Goal: Task Accomplishment & Management: Complete application form

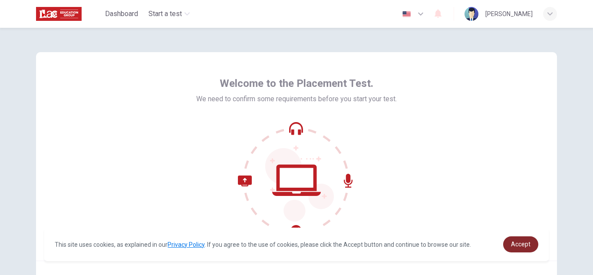
click at [519, 240] on link "Accept" at bounding box center [520, 244] width 35 height 16
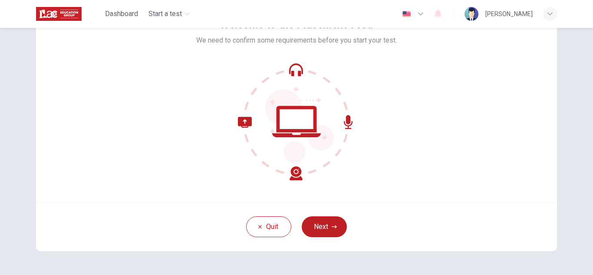
scroll to position [66, 0]
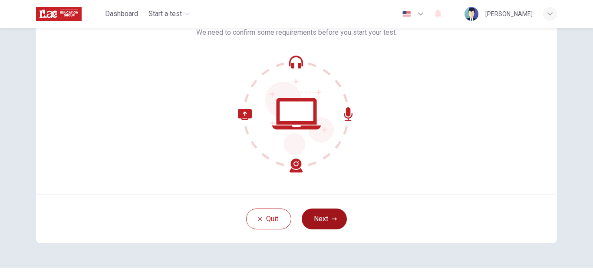
click at [318, 210] on button "Next" at bounding box center [324, 218] width 45 height 21
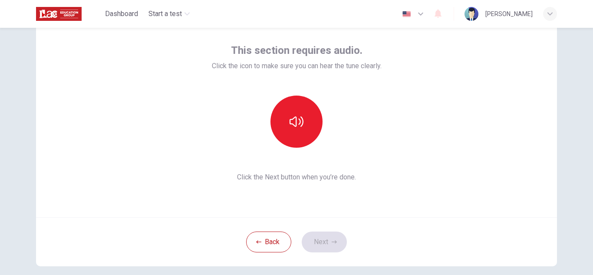
scroll to position [42, 0]
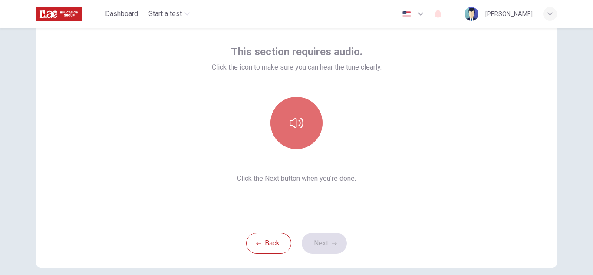
click at [299, 126] on icon "button" at bounding box center [297, 123] width 14 height 14
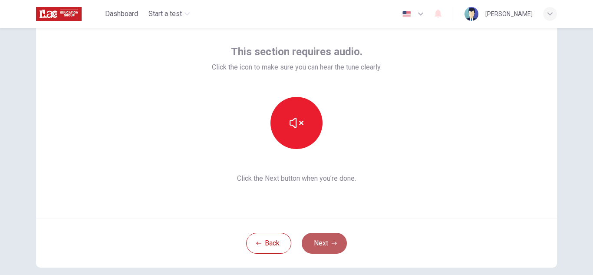
click at [327, 238] on button "Next" at bounding box center [324, 243] width 45 height 21
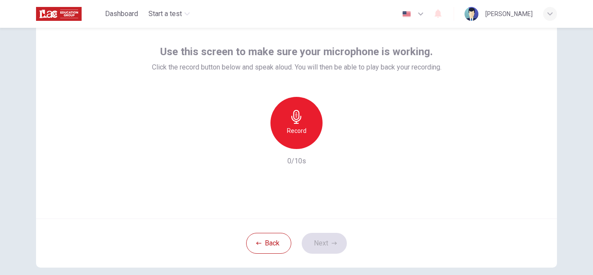
click at [292, 121] on icon "button" at bounding box center [296, 117] width 10 height 14
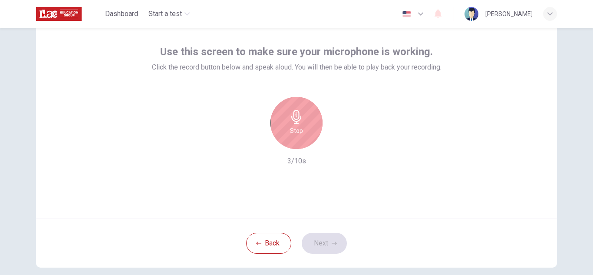
click at [292, 121] on icon "button" at bounding box center [296, 117] width 10 height 14
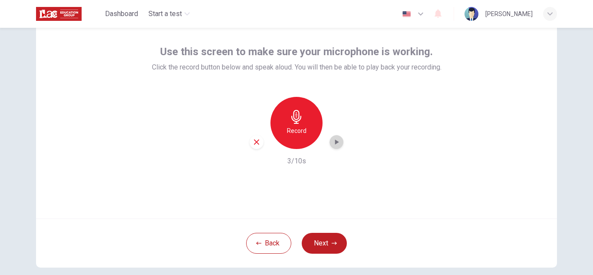
click at [330, 147] on div "button" at bounding box center [337, 142] width 14 height 14
click at [334, 138] on icon "button" at bounding box center [336, 142] width 9 height 9
click at [328, 243] on button "Next" at bounding box center [324, 243] width 45 height 21
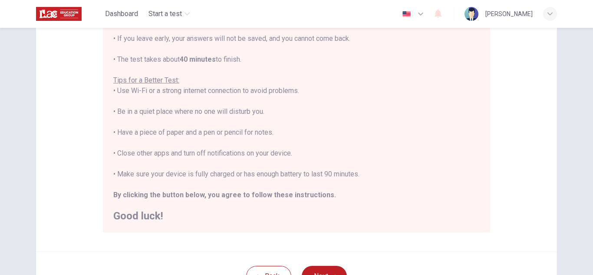
scroll to position [139, 0]
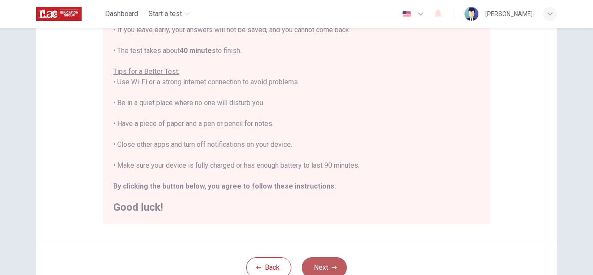
click at [324, 264] on button "Next" at bounding box center [324, 267] width 45 height 21
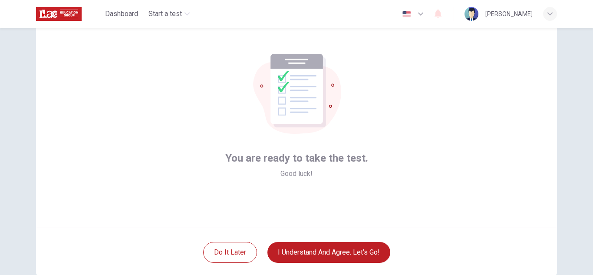
scroll to position [30, 0]
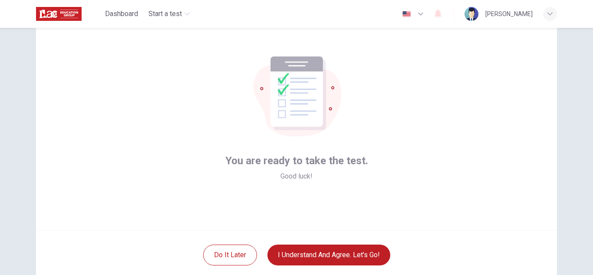
click at [348, 233] on div "Do it later I understand and agree. Let’s go!" at bounding box center [296, 254] width 521 height 49
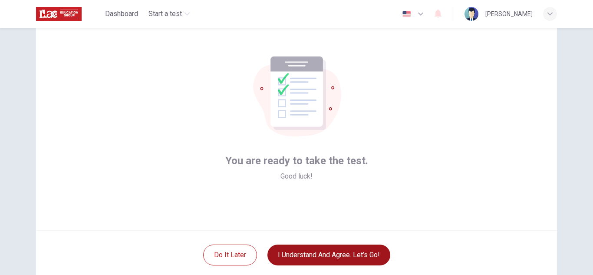
click at [339, 265] on button "I understand and agree. Let’s go!" at bounding box center [329, 255] width 123 height 21
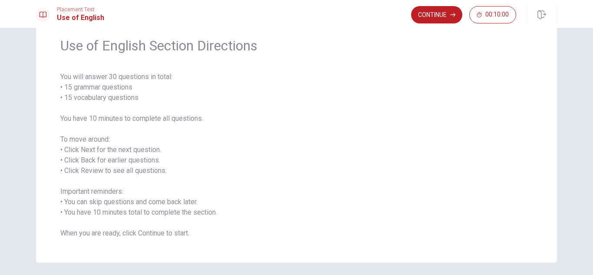
scroll to position [35, 0]
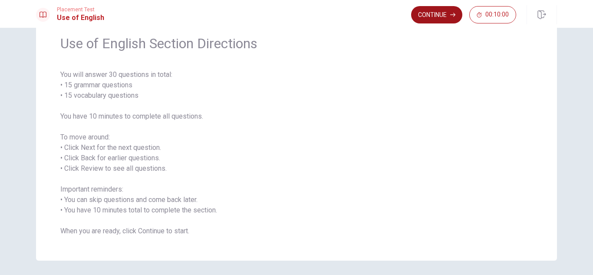
click at [439, 19] on button "Continue" at bounding box center [436, 14] width 51 height 17
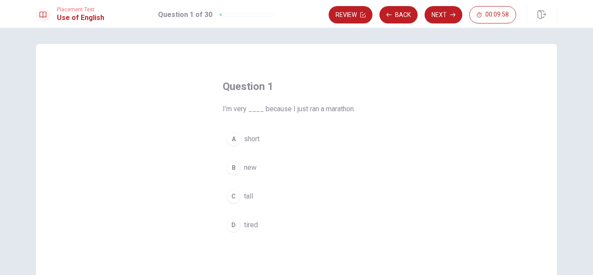
scroll to position [4, 0]
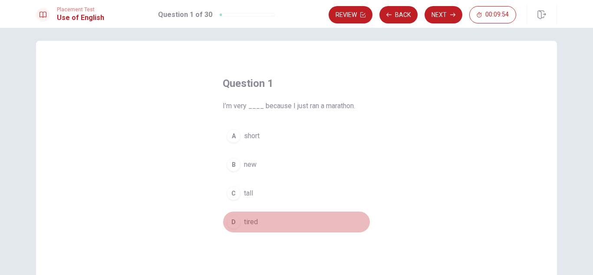
click at [235, 223] on div "D" at bounding box center [234, 222] width 14 height 14
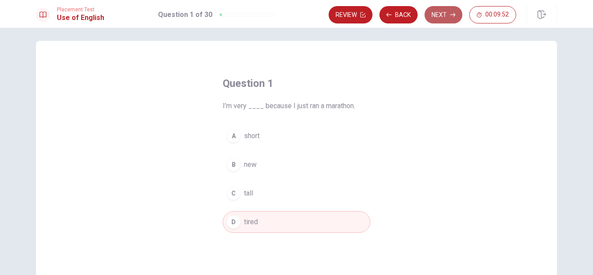
click at [442, 10] on button "Next" at bounding box center [444, 14] width 38 height 17
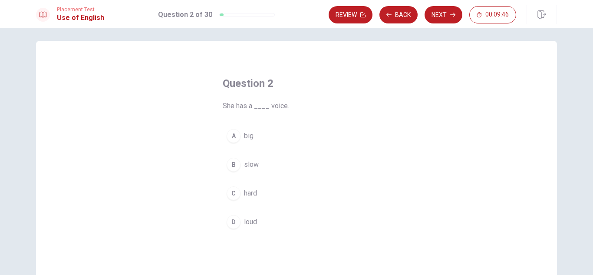
click at [234, 218] on div "D" at bounding box center [234, 222] width 14 height 14
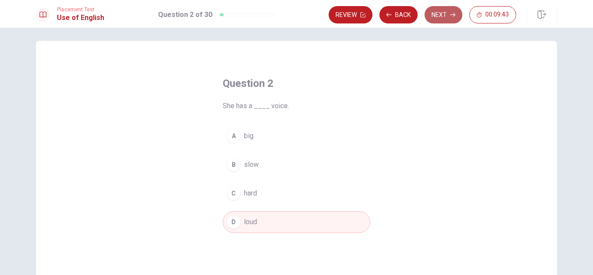
click at [443, 13] on button "Next" at bounding box center [444, 14] width 38 height 17
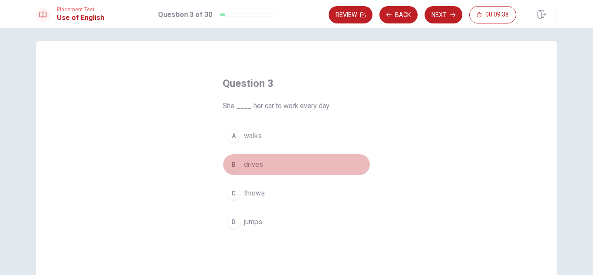
click at [240, 165] on button "B drives" at bounding box center [297, 165] width 148 height 22
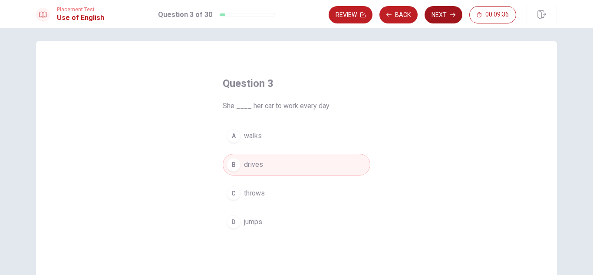
click at [435, 12] on button "Next" at bounding box center [444, 14] width 38 height 17
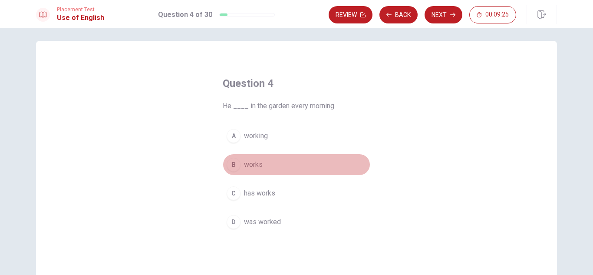
click at [233, 165] on div "B" at bounding box center [234, 165] width 14 height 14
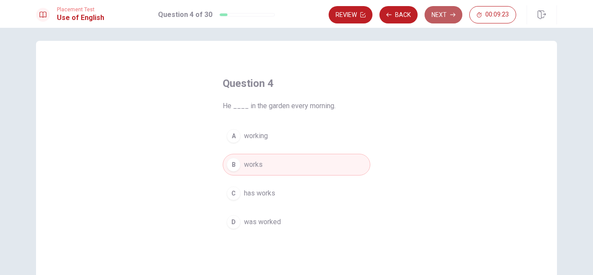
click at [448, 16] on button "Next" at bounding box center [444, 14] width 38 height 17
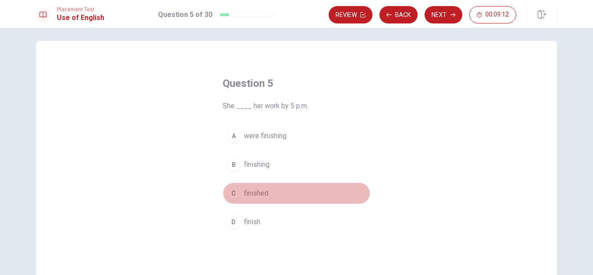
click at [248, 193] on span "finished" at bounding box center [256, 193] width 24 height 10
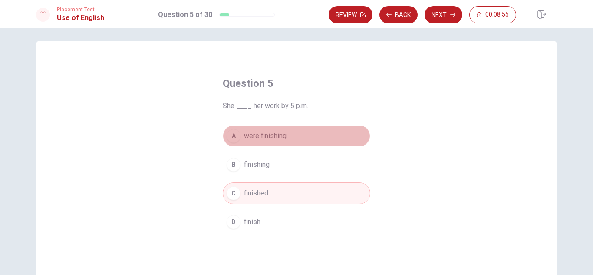
click at [311, 130] on button "A were finishing" at bounding box center [297, 136] width 148 height 22
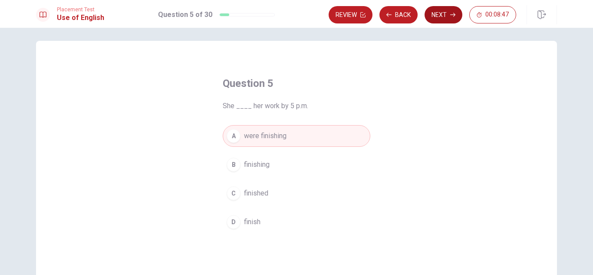
click at [443, 20] on button "Next" at bounding box center [444, 14] width 38 height 17
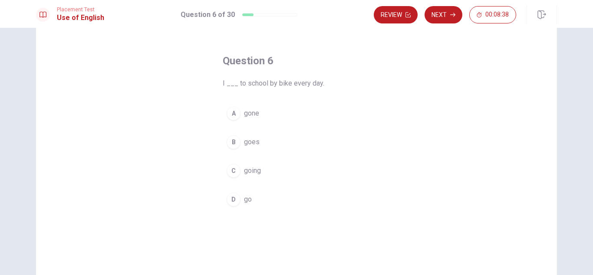
scroll to position [36, 0]
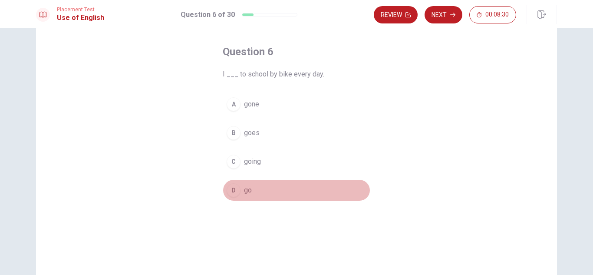
click at [234, 186] on div "D" at bounding box center [234, 190] width 14 height 14
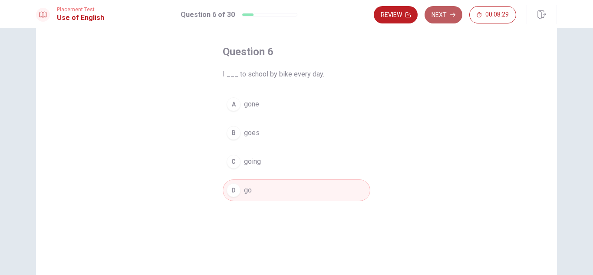
click at [438, 10] on button "Next" at bounding box center [444, 14] width 38 height 17
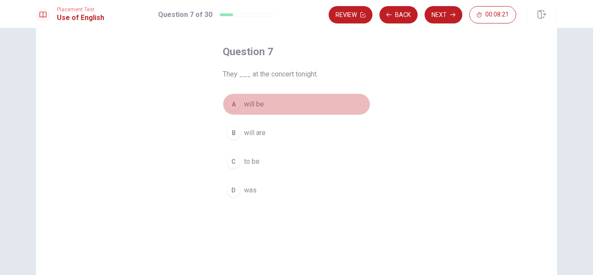
click at [241, 102] on button "A will be" at bounding box center [297, 104] width 148 height 22
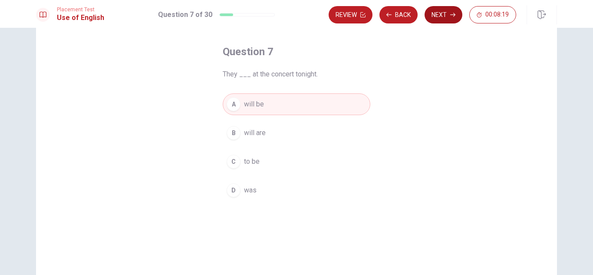
click at [439, 17] on button "Next" at bounding box center [444, 14] width 38 height 17
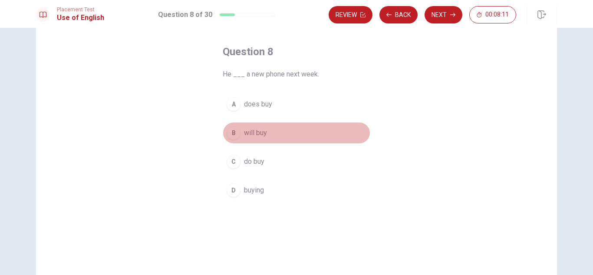
click at [262, 133] on span "will buy" at bounding box center [255, 133] width 23 height 10
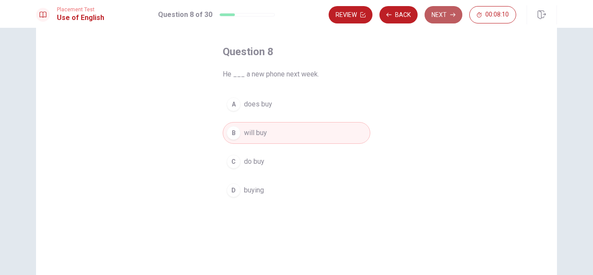
click at [443, 15] on button "Next" at bounding box center [444, 14] width 38 height 17
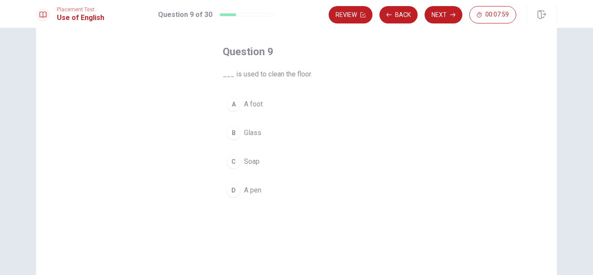
click at [232, 157] on div "C" at bounding box center [234, 162] width 14 height 14
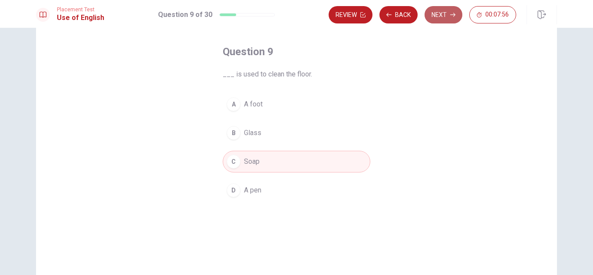
click at [444, 14] on button "Next" at bounding box center [444, 14] width 38 height 17
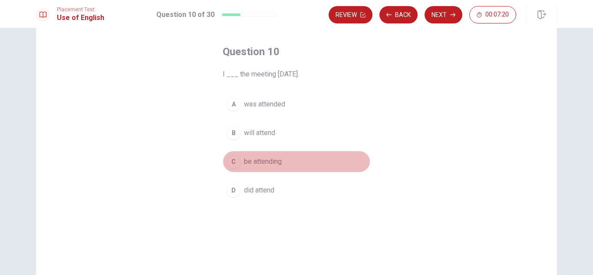
click at [233, 159] on div "C" at bounding box center [234, 162] width 14 height 14
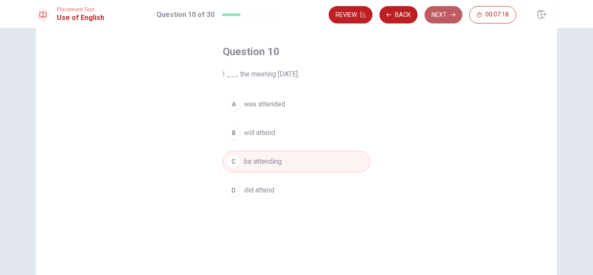
click at [436, 19] on button "Next" at bounding box center [444, 14] width 38 height 17
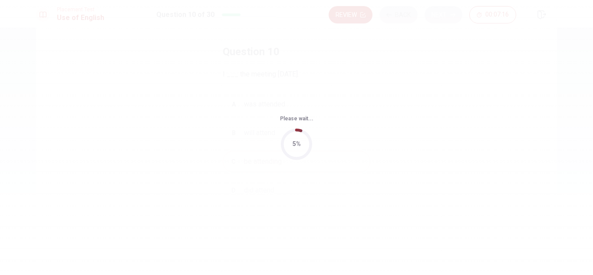
scroll to position [0, 0]
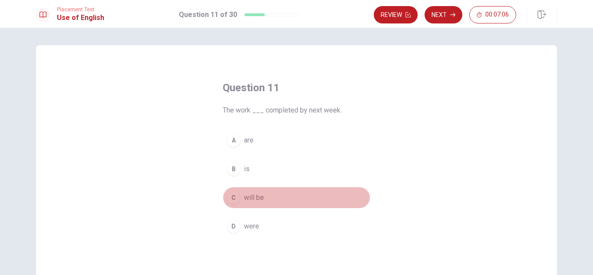
click at [245, 196] on span "will be" at bounding box center [254, 197] width 20 height 10
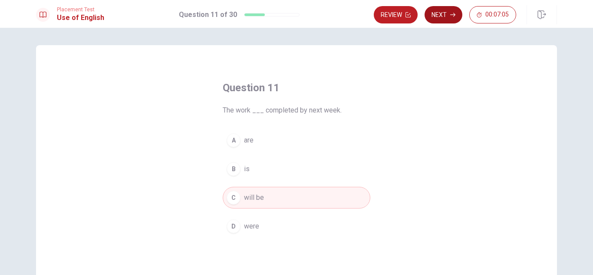
click at [455, 16] on icon "button" at bounding box center [452, 14] width 5 height 5
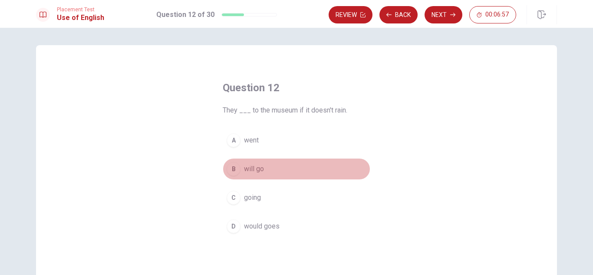
click at [271, 169] on button "B will go" at bounding box center [297, 169] width 148 height 22
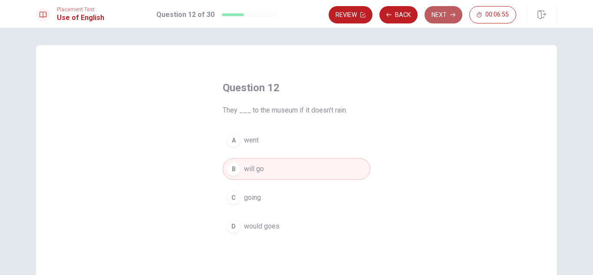
click at [441, 16] on button "Next" at bounding box center [444, 14] width 38 height 17
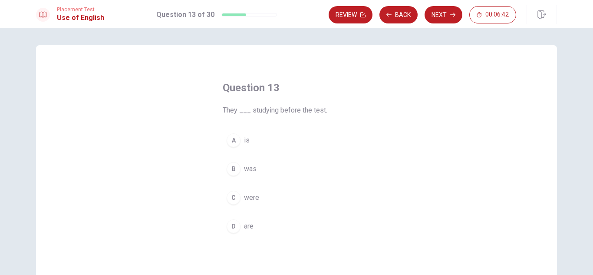
click at [260, 197] on button "C were" at bounding box center [297, 198] width 148 height 22
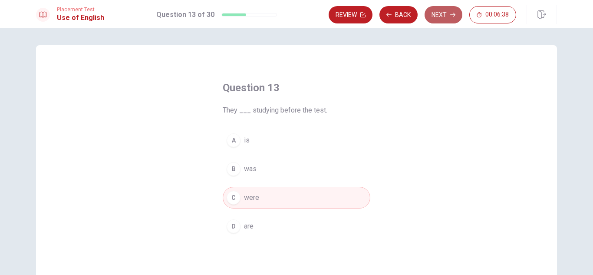
click at [441, 20] on button "Next" at bounding box center [444, 14] width 38 height 17
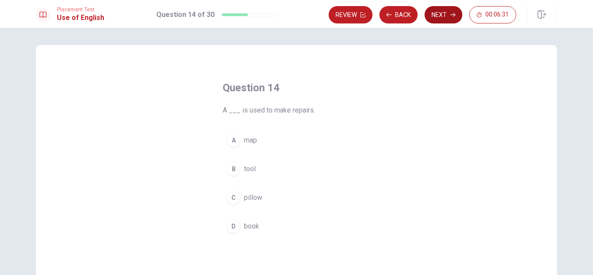
drag, startPoint x: 262, startPoint y: 167, endPoint x: 447, endPoint y: 16, distance: 238.6
click at [447, 16] on div "Placement Test Use of English Question 14 of 30 Review Back Next 00:06:31 Quest…" at bounding box center [296, 137] width 593 height 275
click at [447, 16] on button "Next" at bounding box center [444, 14] width 38 height 17
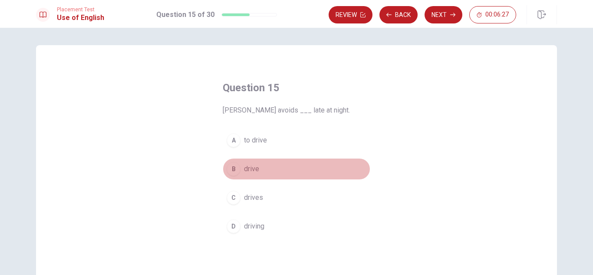
click at [238, 172] on div "B" at bounding box center [234, 169] width 14 height 14
click at [277, 158] on button "B drive" at bounding box center [297, 169] width 148 height 22
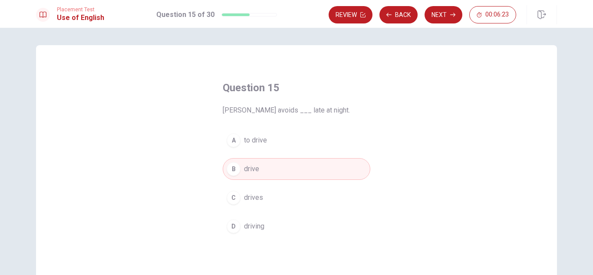
click at [281, 137] on button "A to drive" at bounding box center [297, 140] width 148 height 22
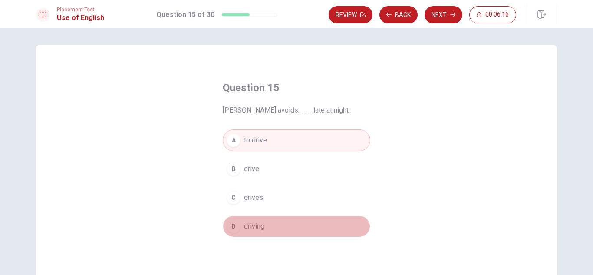
click at [253, 223] on span "driving" at bounding box center [254, 226] width 20 height 10
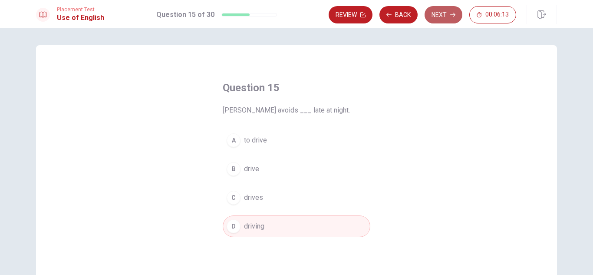
click at [448, 13] on button "Next" at bounding box center [444, 14] width 38 height 17
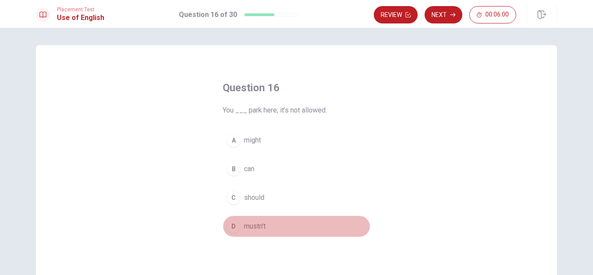
click at [230, 226] on div "D" at bounding box center [234, 226] width 14 height 14
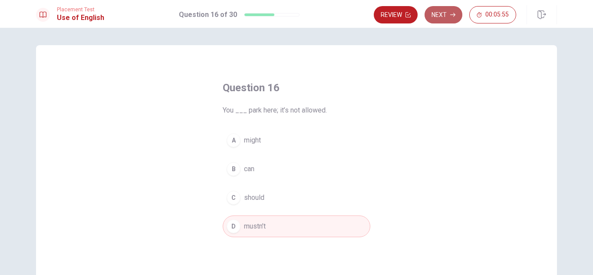
click at [432, 16] on button "Next" at bounding box center [444, 14] width 38 height 17
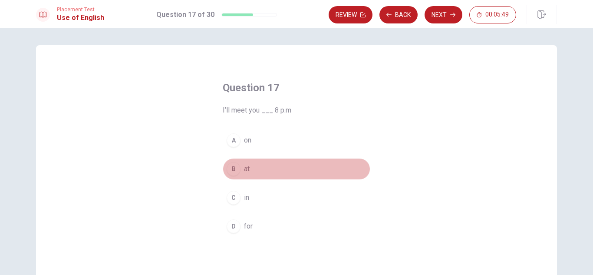
click at [233, 172] on div "B" at bounding box center [234, 169] width 14 height 14
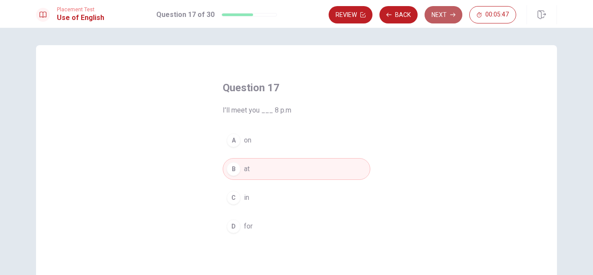
click at [440, 16] on button "Next" at bounding box center [444, 14] width 38 height 17
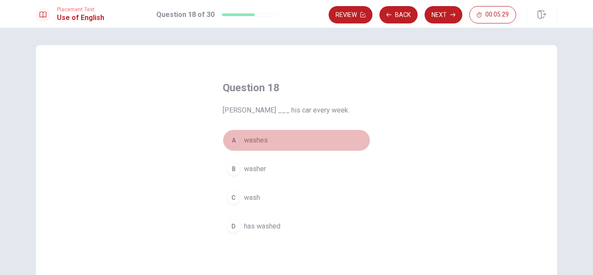
click at [227, 141] on div "A" at bounding box center [234, 140] width 14 height 14
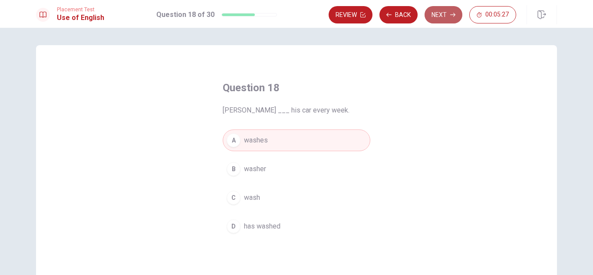
click at [447, 15] on button "Next" at bounding box center [444, 14] width 38 height 17
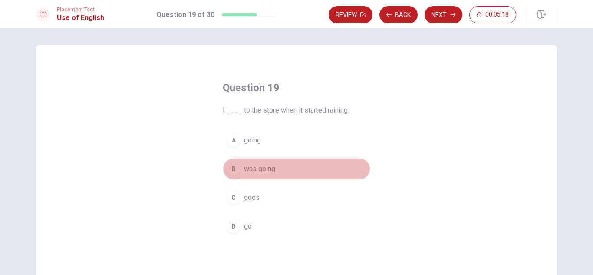
click at [231, 167] on div "B" at bounding box center [234, 169] width 14 height 14
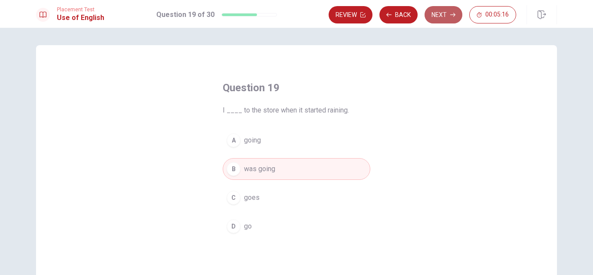
click at [441, 15] on button "Next" at bounding box center [444, 14] width 38 height 17
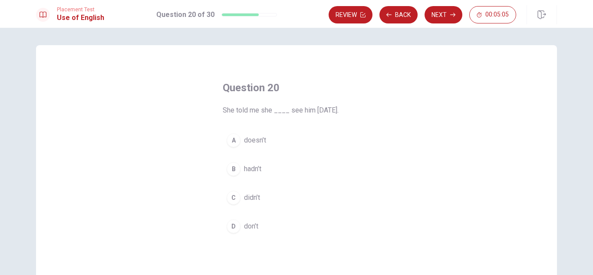
click at [235, 196] on div "C" at bounding box center [234, 198] width 14 height 14
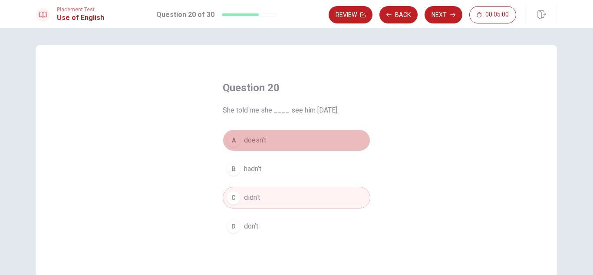
click at [245, 139] on span "doesn’t" at bounding box center [255, 140] width 22 height 10
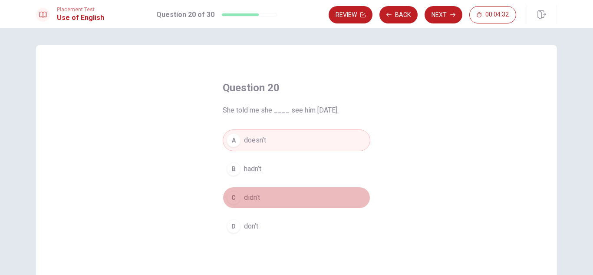
click at [292, 197] on button "C didn’t" at bounding box center [297, 198] width 148 height 22
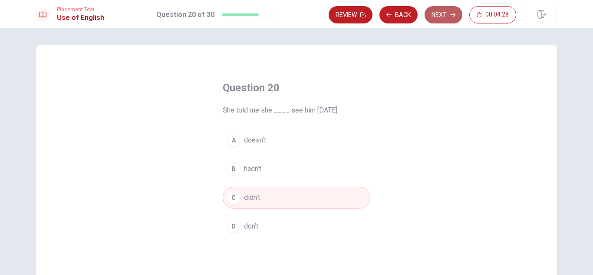
click at [438, 17] on button "Next" at bounding box center [444, 14] width 38 height 17
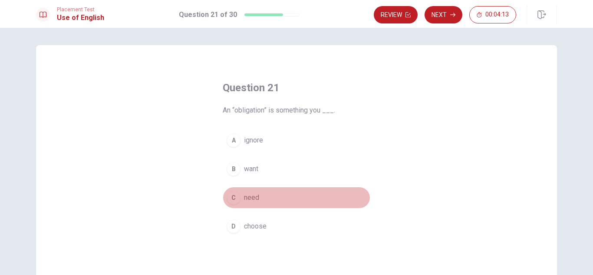
click at [235, 199] on div "C" at bounding box center [234, 198] width 14 height 14
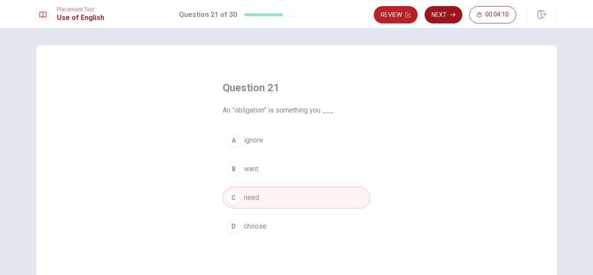
click at [445, 17] on button "Next" at bounding box center [444, 14] width 38 height 17
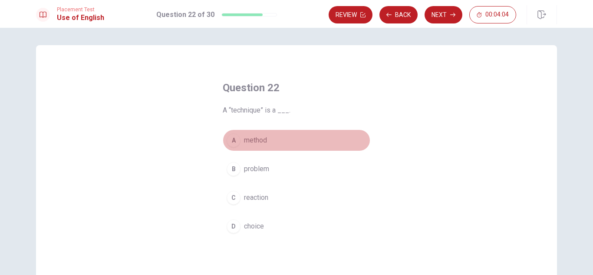
click at [253, 142] on span "method" at bounding box center [255, 140] width 23 height 10
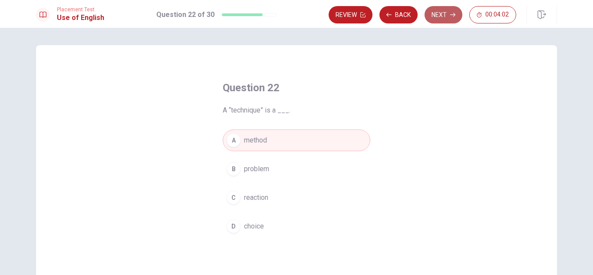
click at [439, 10] on button "Next" at bounding box center [444, 14] width 38 height 17
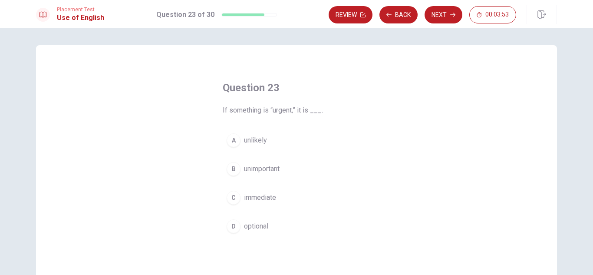
click at [284, 198] on button "C immediate" at bounding box center [297, 198] width 148 height 22
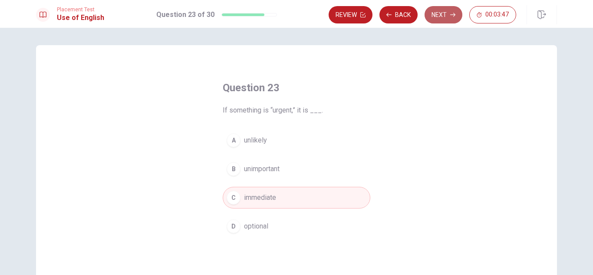
click at [447, 17] on button "Next" at bounding box center [444, 14] width 38 height 17
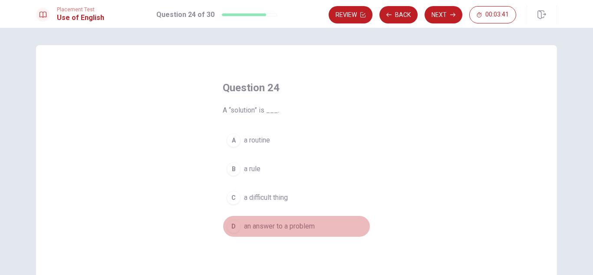
click at [265, 222] on span "an answer to a problem" at bounding box center [279, 226] width 71 height 10
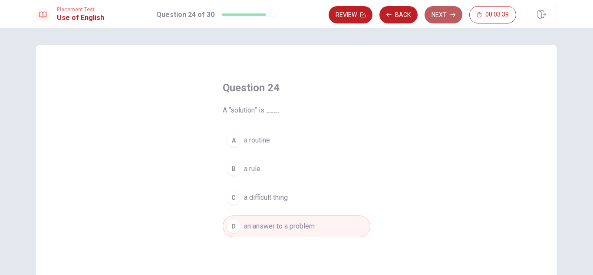
click at [445, 14] on button "Next" at bounding box center [444, 14] width 38 height 17
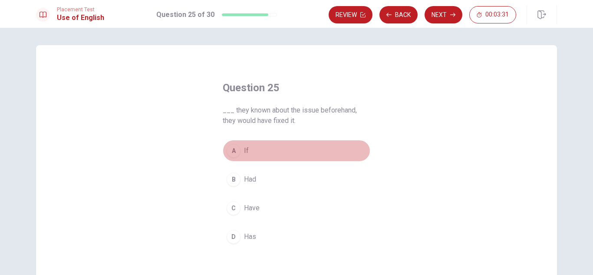
click at [266, 149] on button "A If" at bounding box center [297, 151] width 148 height 22
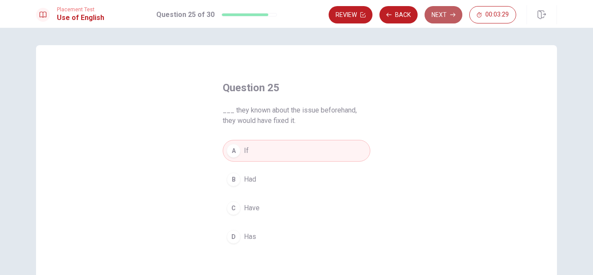
click at [443, 20] on button "Next" at bounding box center [444, 14] width 38 height 17
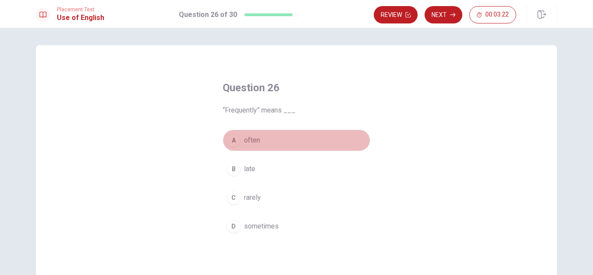
click at [232, 142] on div "A" at bounding box center [234, 140] width 14 height 14
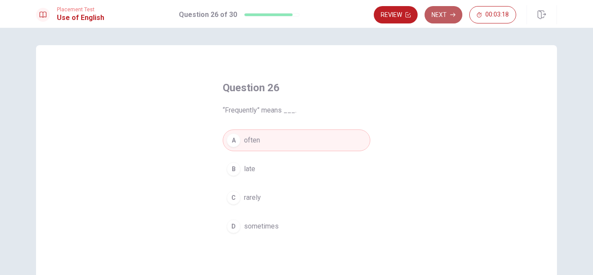
click at [447, 12] on button "Next" at bounding box center [444, 14] width 38 height 17
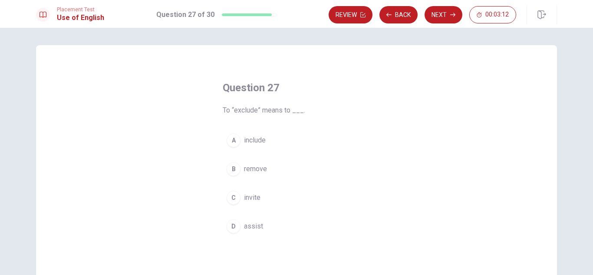
click at [254, 164] on span "remove" at bounding box center [255, 169] width 23 height 10
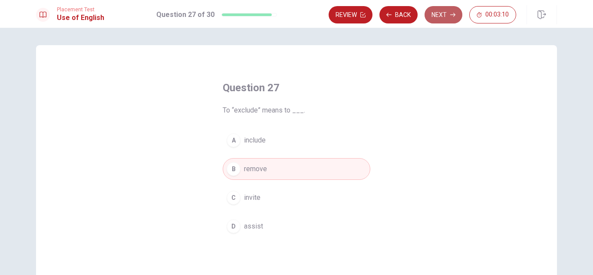
click at [435, 20] on button "Next" at bounding box center [444, 14] width 38 height 17
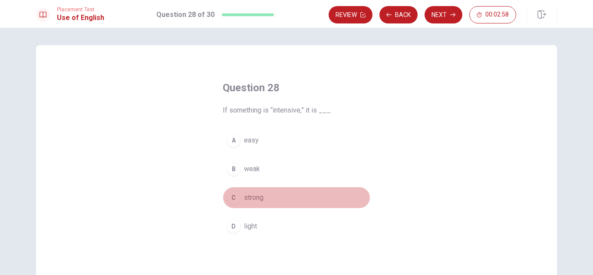
click at [264, 197] on button "C strong" at bounding box center [297, 198] width 148 height 22
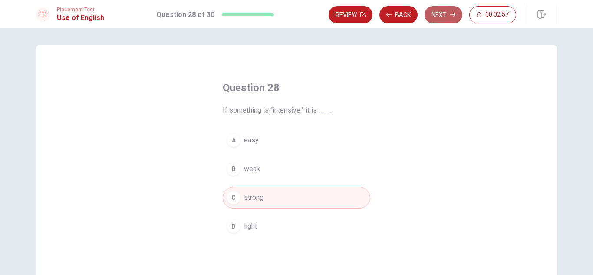
click at [440, 14] on button "Next" at bounding box center [444, 14] width 38 height 17
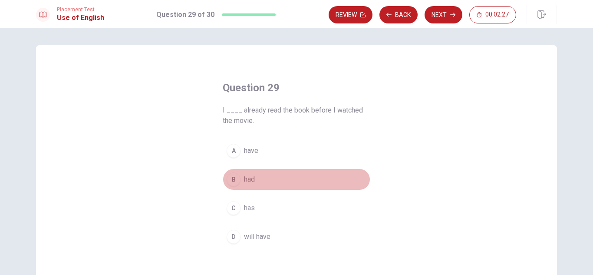
click at [233, 176] on div "B" at bounding box center [234, 179] width 14 height 14
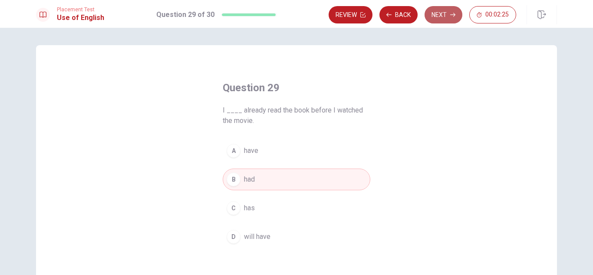
click at [440, 15] on button "Next" at bounding box center [444, 14] width 38 height 17
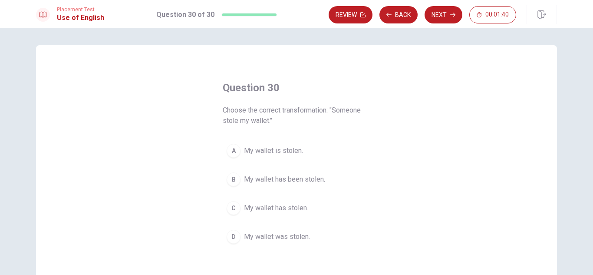
click at [235, 238] on div "D" at bounding box center [234, 237] width 14 height 14
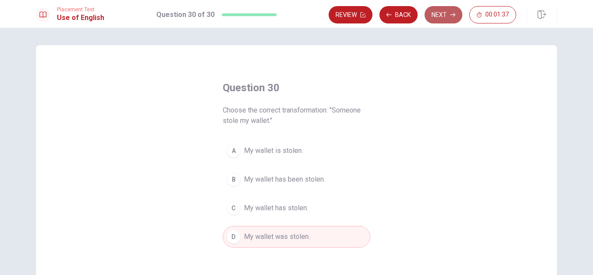
click at [441, 19] on button "Next" at bounding box center [444, 14] width 38 height 17
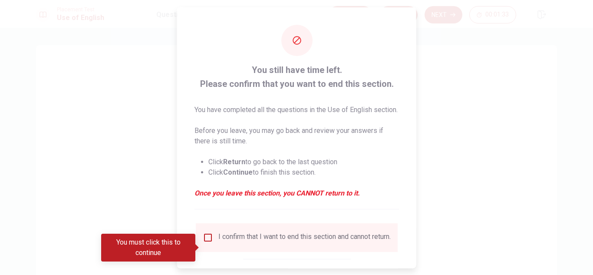
click at [207, 242] on input "You must click this to continue" at bounding box center [208, 237] width 10 height 10
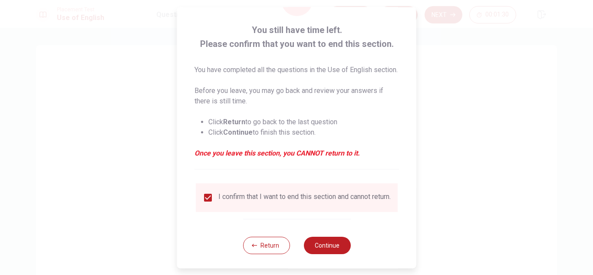
scroll to position [60, 0]
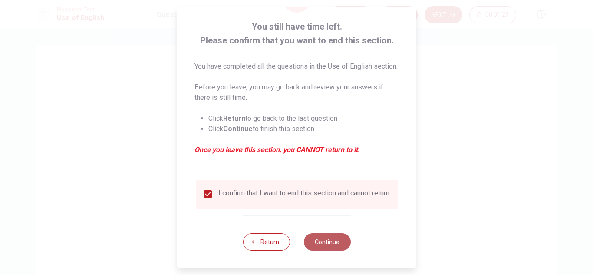
click at [338, 237] on button "Continue" at bounding box center [327, 241] width 47 height 17
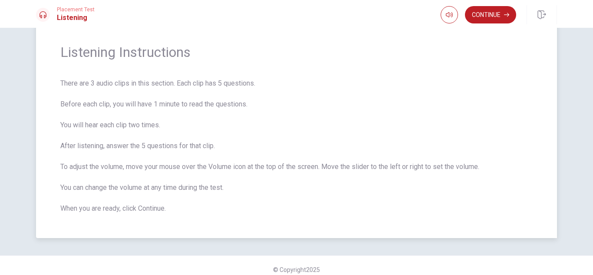
scroll to position [25, 0]
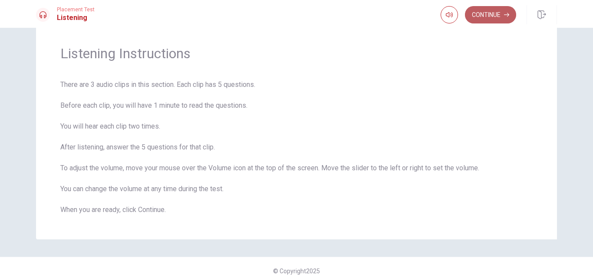
click at [505, 15] on icon "button" at bounding box center [506, 15] width 5 height 4
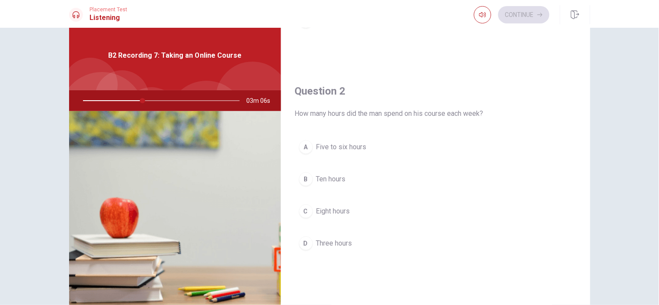
scroll to position [177, 0]
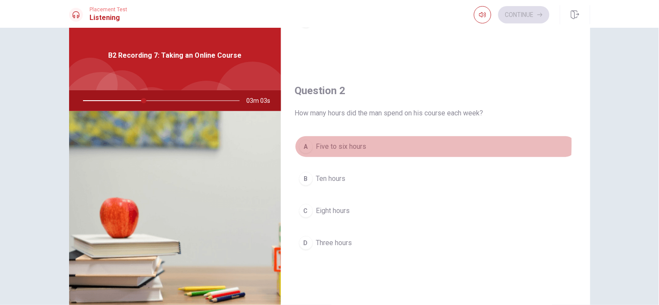
click at [316, 144] on span "Five to six hours" at bounding box center [341, 147] width 50 height 10
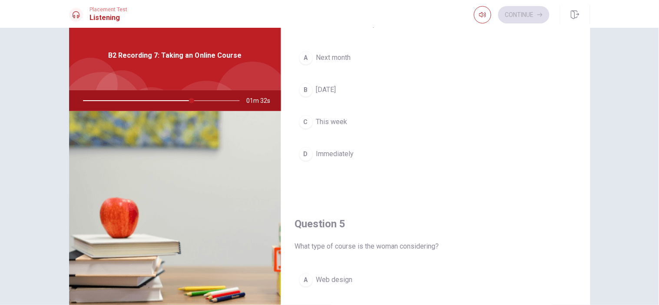
scroll to position [705, 0]
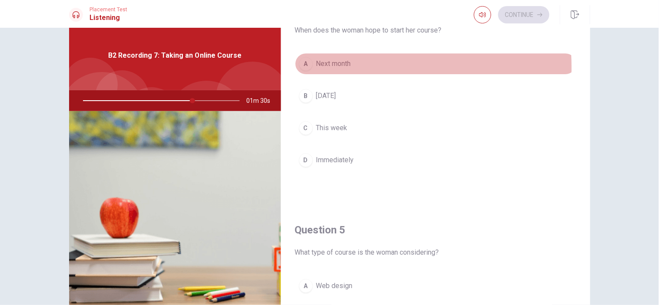
click at [301, 68] on div "A" at bounding box center [306, 64] width 14 height 14
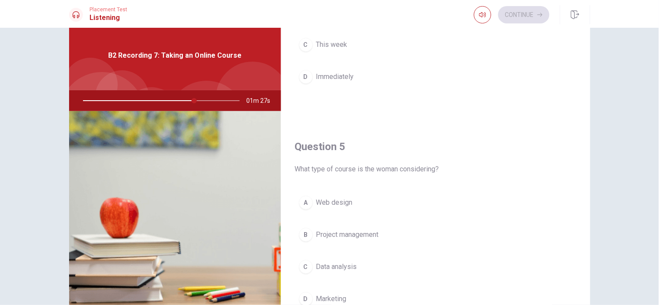
scroll to position [811, 0]
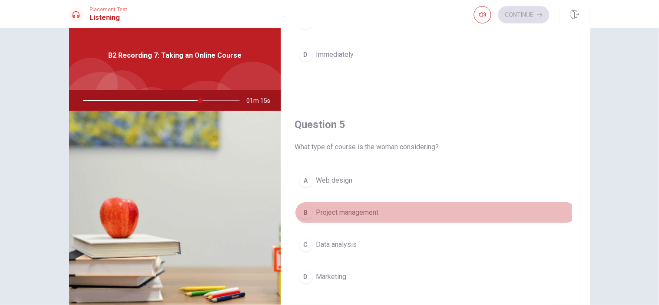
click at [353, 216] on span "Project management" at bounding box center [347, 213] width 63 height 10
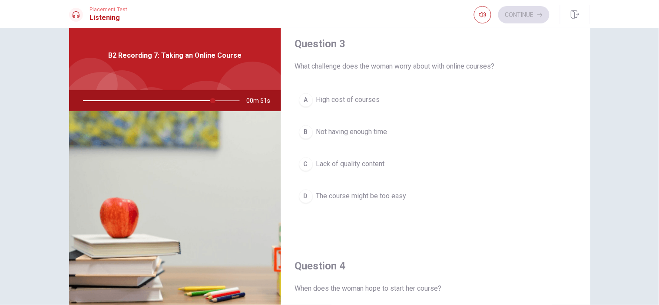
scroll to position [446, 0]
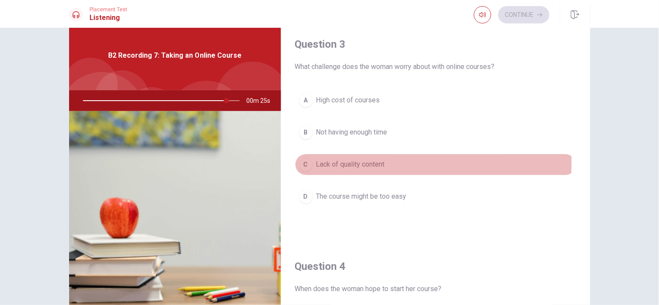
click at [302, 162] on div "C" at bounding box center [306, 165] width 14 height 14
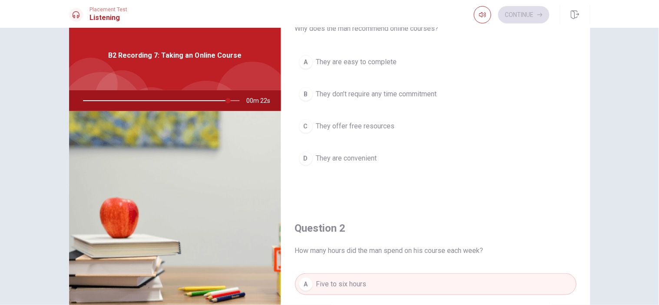
scroll to position [0, 0]
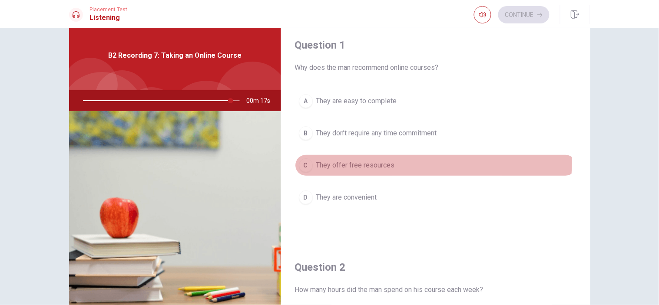
click at [380, 161] on span "They offer free resources" at bounding box center [355, 165] width 79 height 10
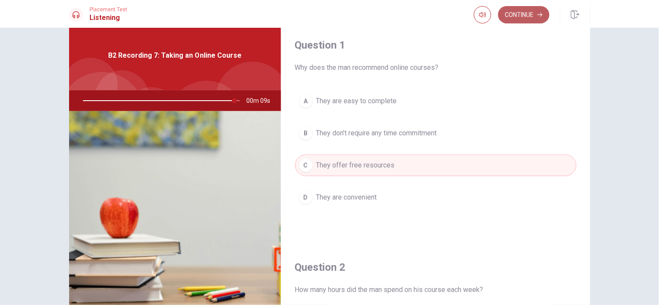
click at [536, 17] on button "Continue" at bounding box center [523, 14] width 51 height 17
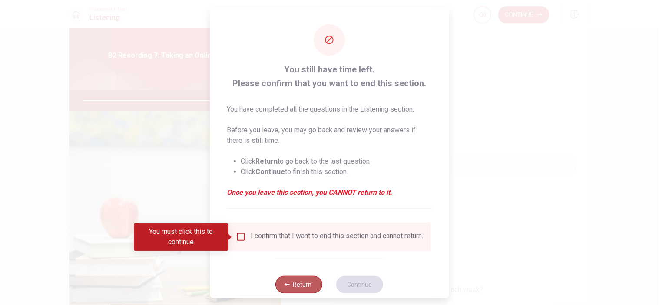
click at [290, 275] on button "Return" at bounding box center [299, 284] width 47 height 17
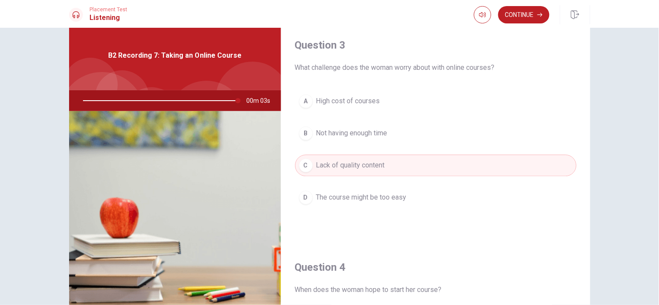
scroll to position [811, 0]
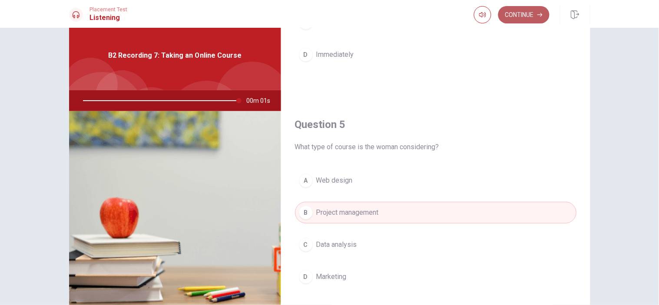
click at [513, 14] on button "Continue" at bounding box center [523, 14] width 51 height 17
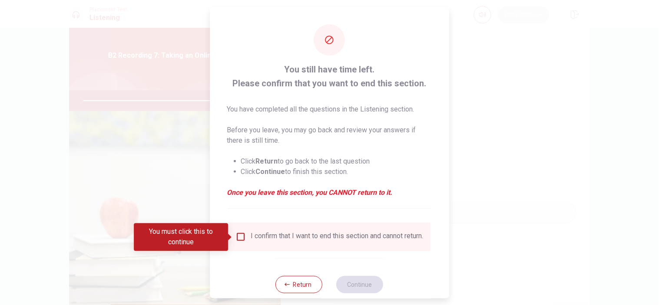
type input "0"
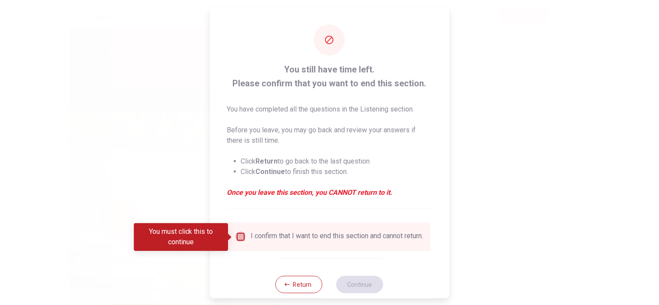
click at [240, 236] on input "You must click this to continue" at bounding box center [240, 237] width 10 height 10
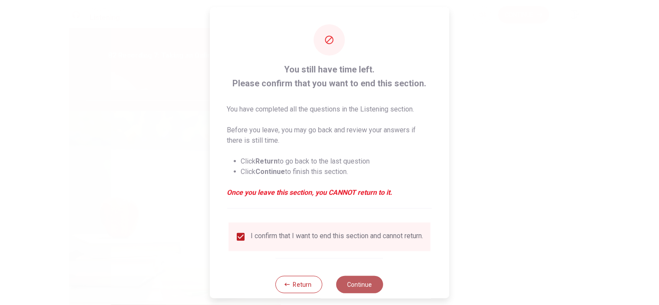
click at [356, 275] on button "Continue" at bounding box center [360, 284] width 47 height 17
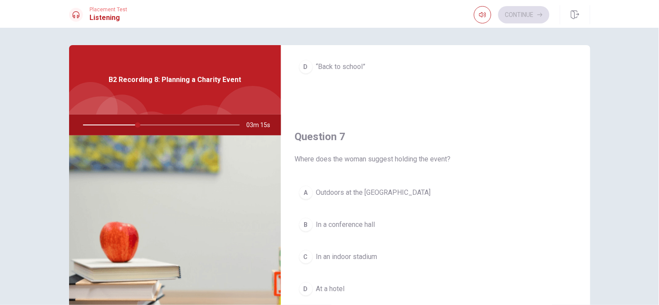
scroll to position [164, 0]
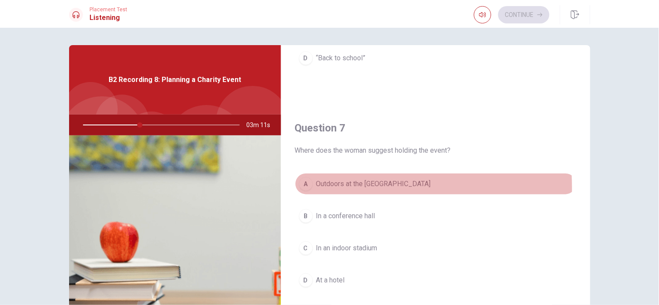
click at [332, 188] on span "Outdoors at the [GEOGRAPHIC_DATA]" at bounding box center [373, 184] width 115 height 10
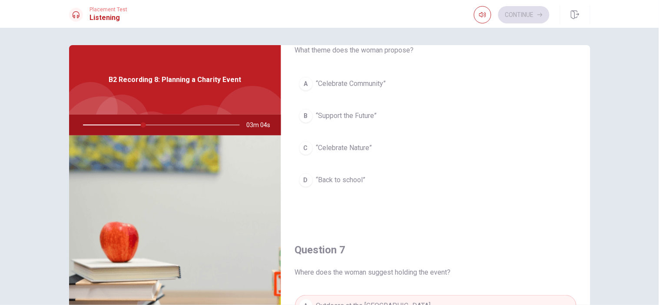
scroll to position [36, 0]
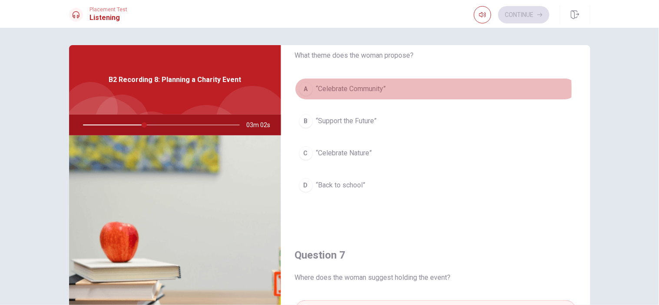
click at [368, 90] on span "“Celebrate Community”" at bounding box center [351, 89] width 70 height 10
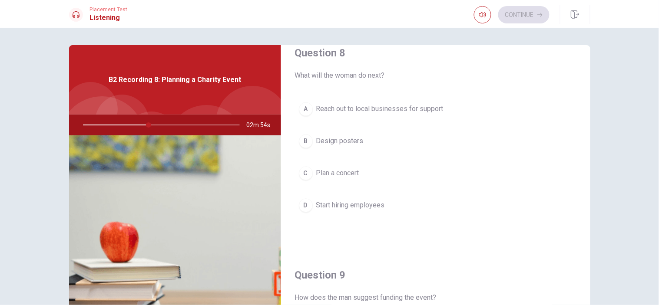
scroll to position [466, 0]
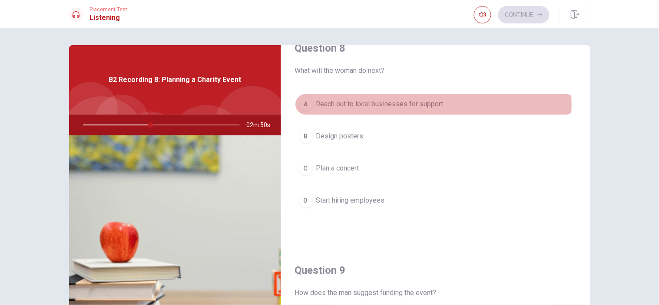
click at [410, 105] on span "Reach out to local businesses for support" at bounding box center [379, 104] width 127 height 10
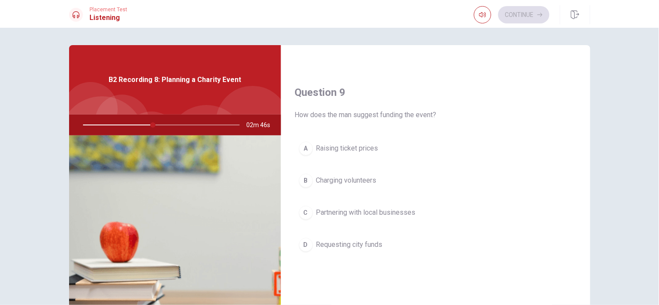
scroll to position [646, 0]
click at [322, 215] on span "Partnering with local businesses" at bounding box center [365, 211] width 99 height 10
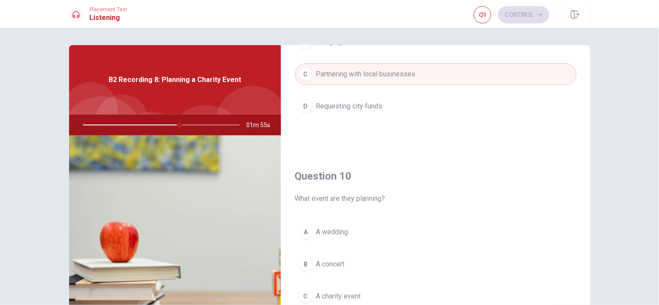
scroll to position [811, 0]
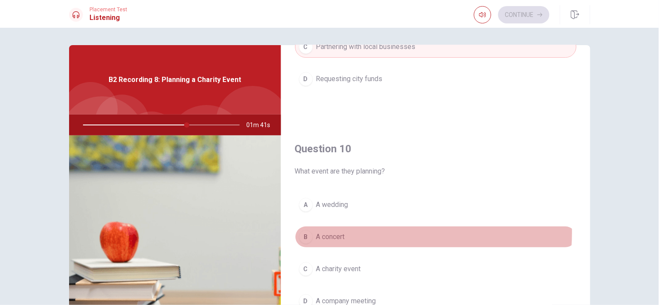
click at [360, 233] on button "B A concert" at bounding box center [435, 237] width 281 height 22
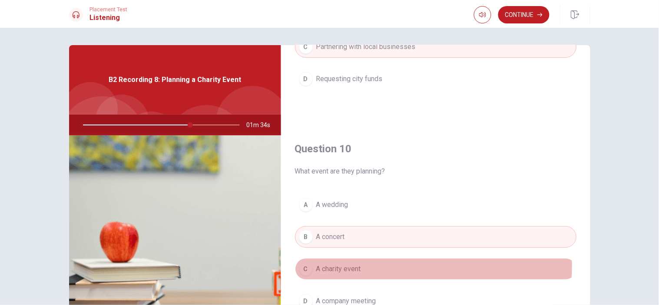
click at [358, 266] on span "A charity event" at bounding box center [338, 269] width 45 height 10
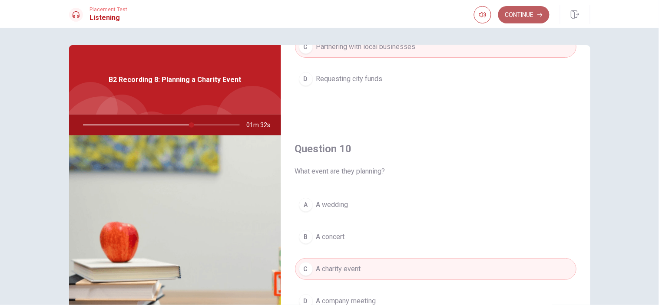
click at [519, 17] on button "Continue" at bounding box center [523, 14] width 51 height 17
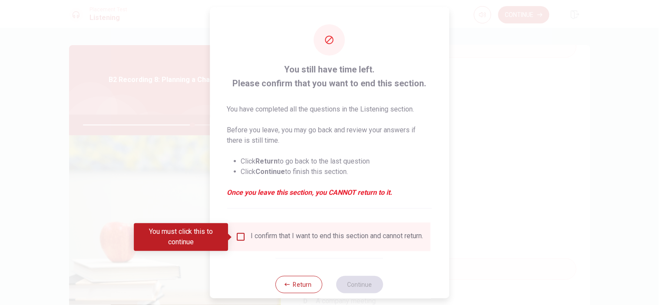
click at [248, 236] on div "I confirm that I want to end this section and cannot return." at bounding box center [329, 237] width 188 height 10
click at [238, 238] on input "You must click this to continue" at bounding box center [240, 237] width 10 height 10
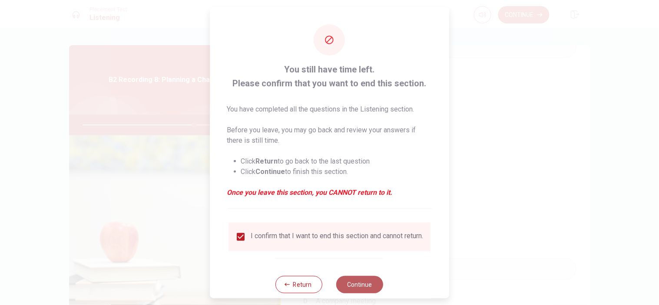
click at [357, 275] on button "Continue" at bounding box center [360, 284] width 47 height 17
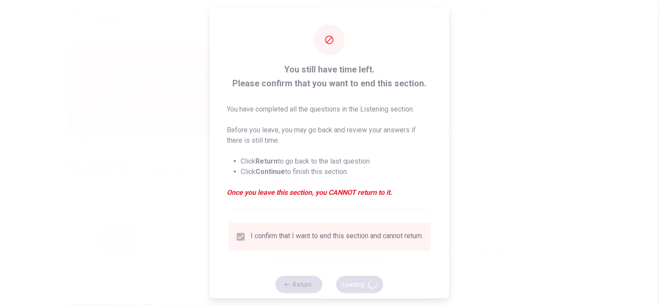
type input "71"
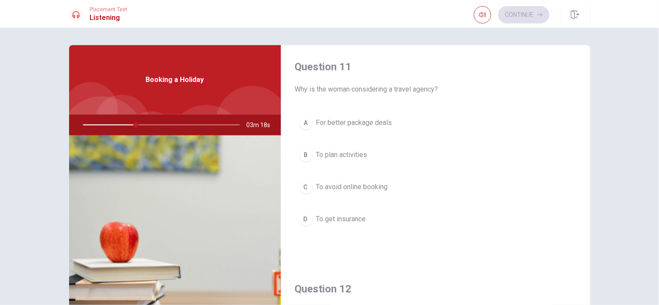
scroll to position [0, 0]
click at [378, 128] on span "For better package deals" at bounding box center [354, 125] width 76 height 10
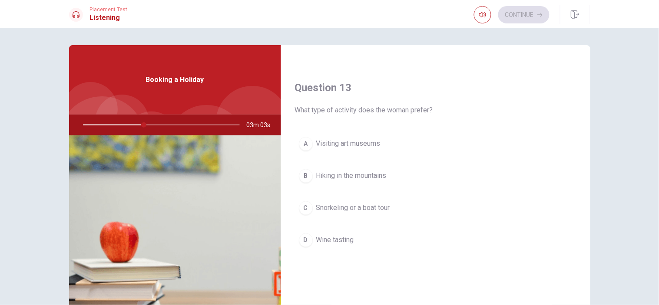
scroll to position [431, 0]
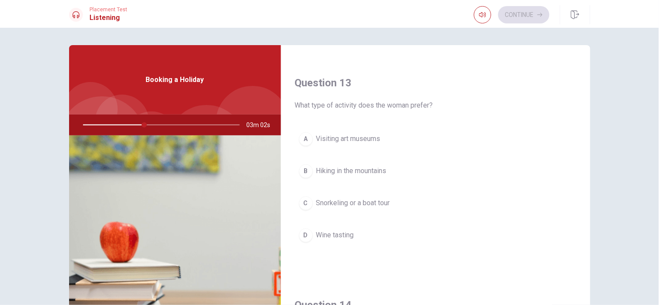
click at [374, 202] on span "Snorkeling or a boat tour" at bounding box center [353, 204] width 74 height 10
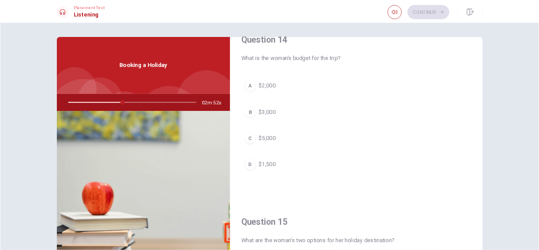
scroll to position [690, 0]
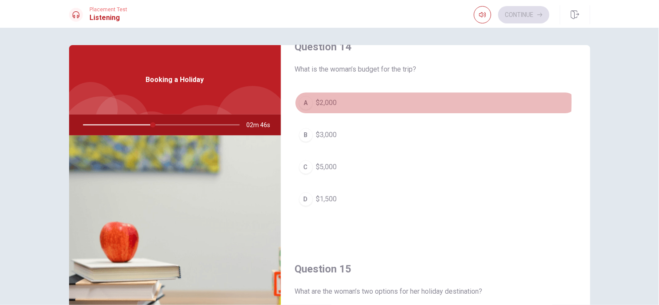
click at [310, 102] on div "A" at bounding box center [306, 103] width 14 height 14
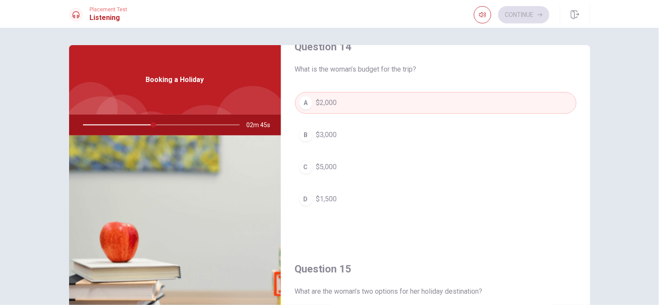
type input "45"
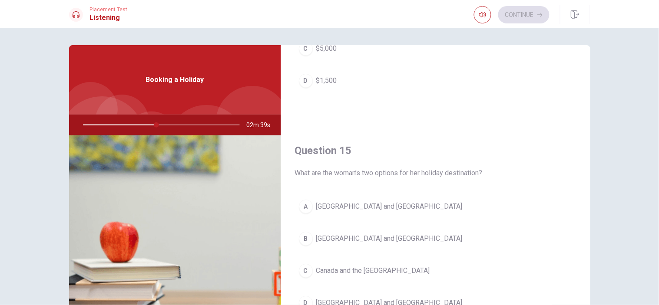
scroll to position [811, 0]
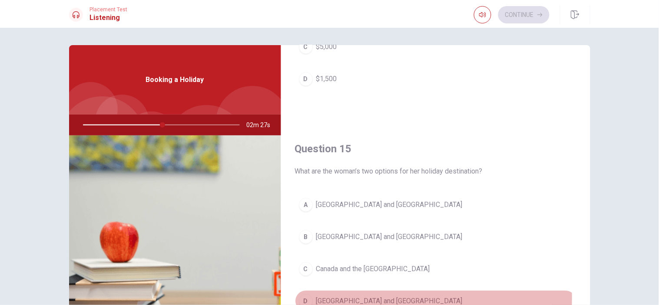
click at [357, 275] on span "[GEOGRAPHIC_DATA] and [GEOGRAPHIC_DATA]" at bounding box center [389, 301] width 146 height 10
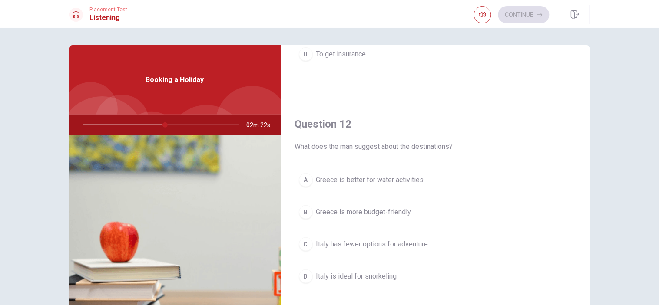
scroll to position [171, 0]
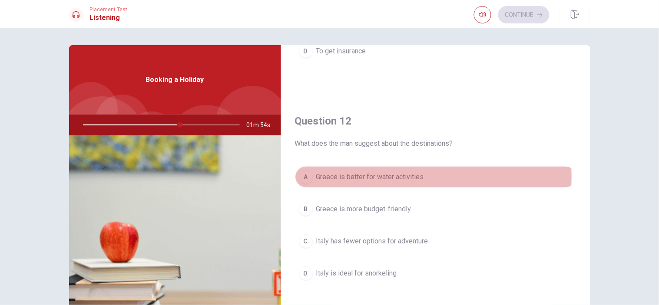
click at [372, 177] on span "Greece is better for water activities" at bounding box center [370, 177] width 108 height 10
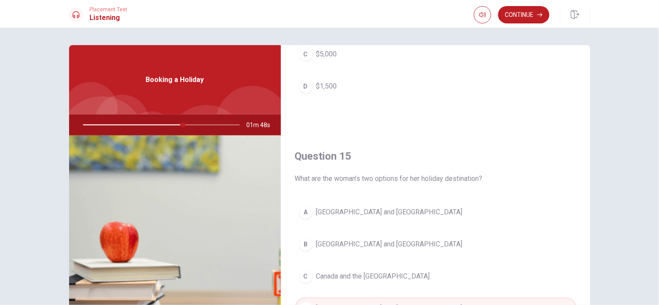
scroll to position [811, 0]
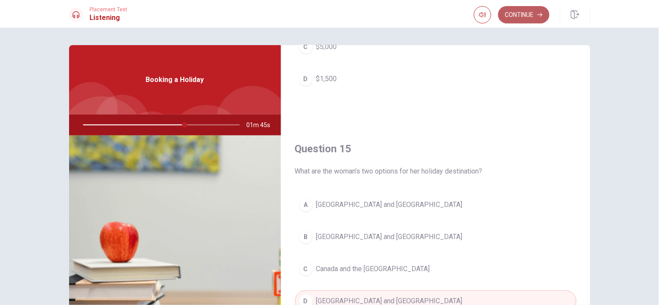
click at [514, 10] on button "Continue" at bounding box center [523, 14] width 51 height 17
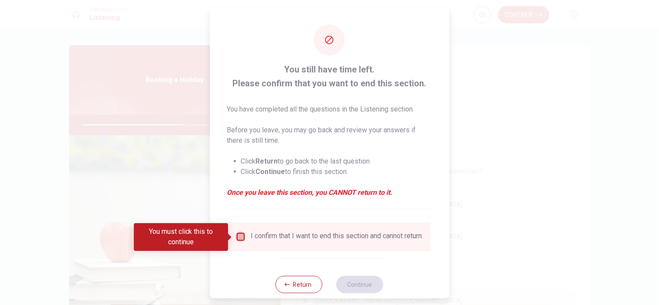
click at [238, 235] on input "You must click this to continue" at bounding box center [240, 237] width 10 height 10
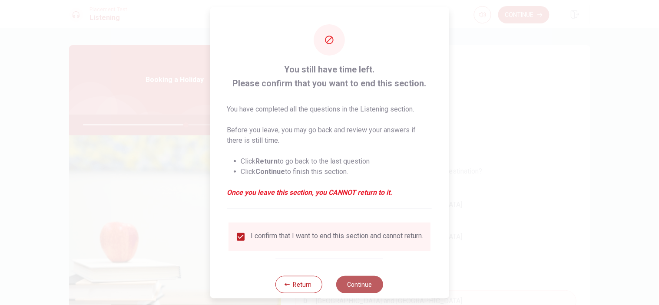
click at [339, 275] on button "Continue" at bounding box center [360, 284] width 47 height 17
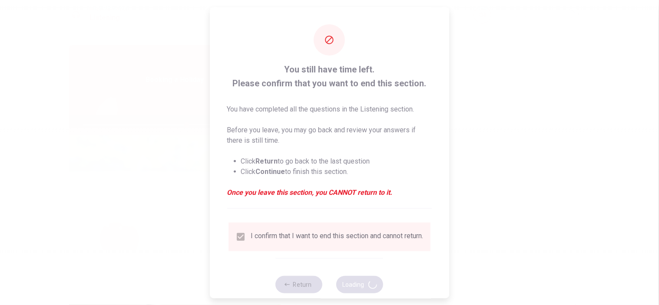
type input "67"
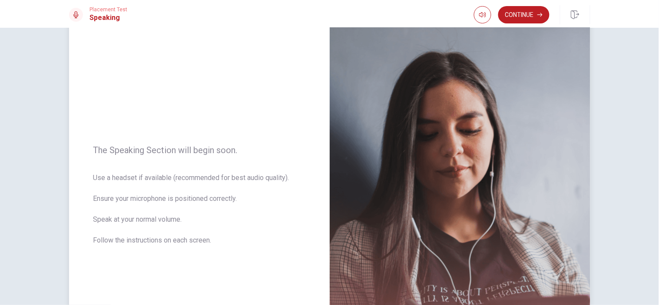
scroll to position [54, 0]
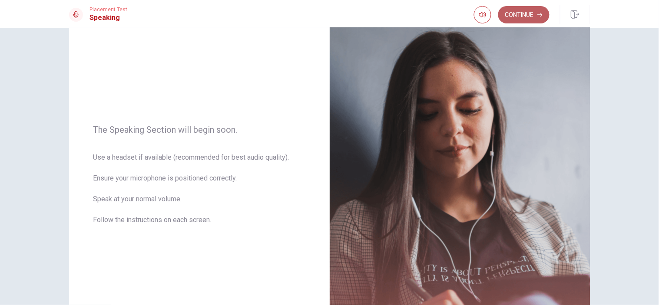
click at [541, 11] on button "Continue" at bounding box center [523, 14] width 51 height 17
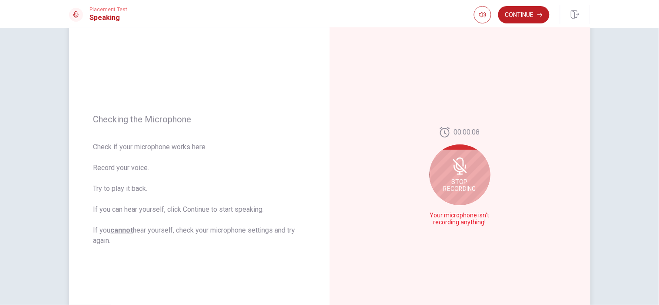
click at [440, 172] on div "Stop Recording" at bounding box center [460, 175] width 61 height 61
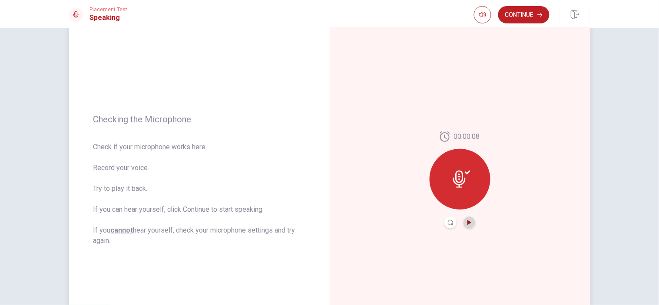
click at [469, 222] on icon "Play Audio" at bounding box center [469, 222] width 5 height 5
click at [469, 222] on icon "Pause Audio" at bounding box center [469, 222] width 4 height 5
click at [449, 223] on icon "Record Again" at bounding box center [450, 222] width 5 height 5
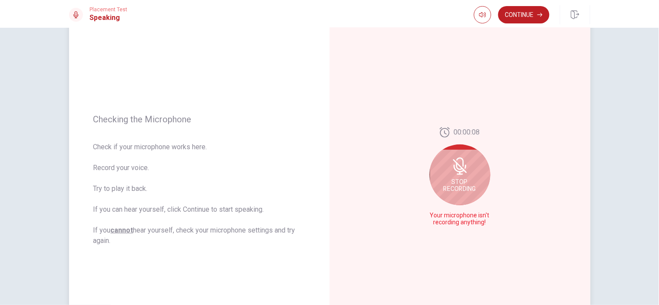
click at [468, 185] on span "Stop Recording" at bounding box center [459, 186] width 33 height 14
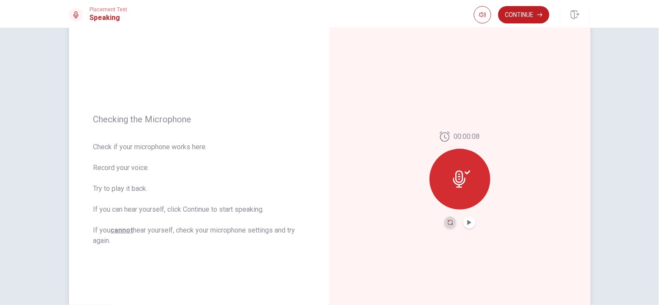
click at [450, 221] on icon "Record Again" at bounding box center [450, 222] width 5 height 5
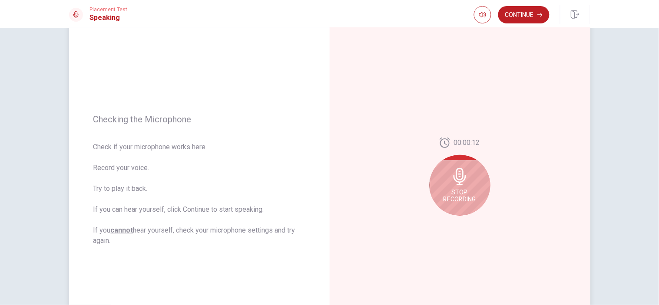
click at [461, 168] on icon at bounding box center [459, 176] width 17 height 17
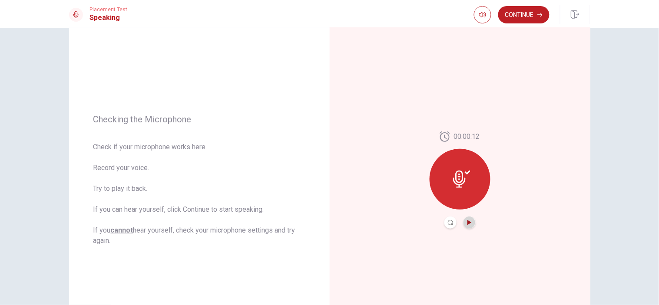
click at [467, 222] on icon "Play Audio" at bounding box center [469, 222] width 5 height 5
click at [529, 10] on button "Continue" at bounding box center [523, 14] width 51 height 17
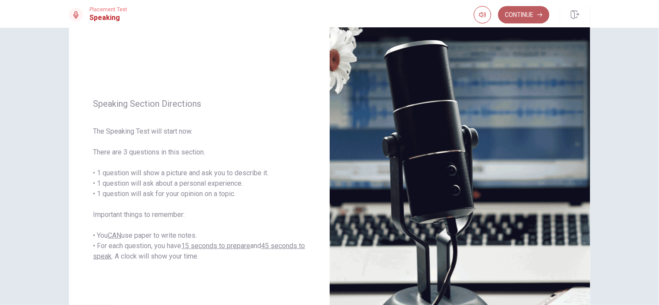
click at [510, 13] on button "Continue" at bounding box center [523, 14] width 51 height 17
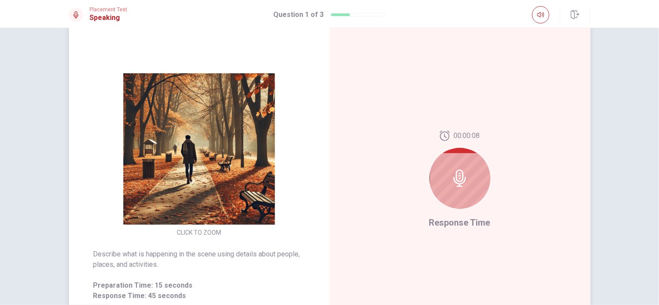
click at [469, 165] on div at bounding box center [460, 178] width 61 height 61
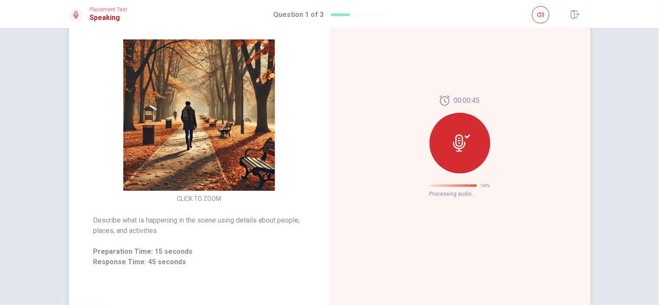
scroll to position [0, 0]
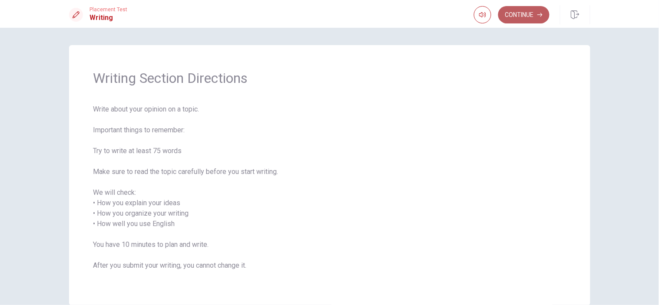
click at [534, 14] on button "Continue" at bounding box center [523, 14] width 51 height 17
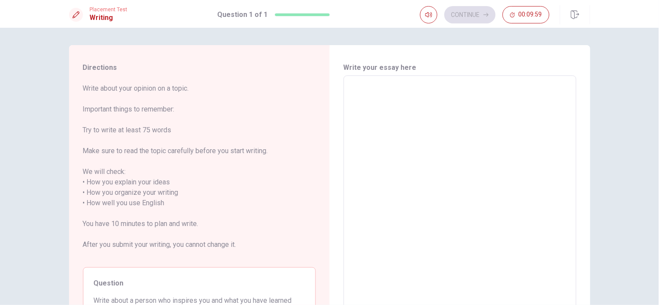
click at [424, 97] on textarea at bounding box center [460, 203] width 221 height 241
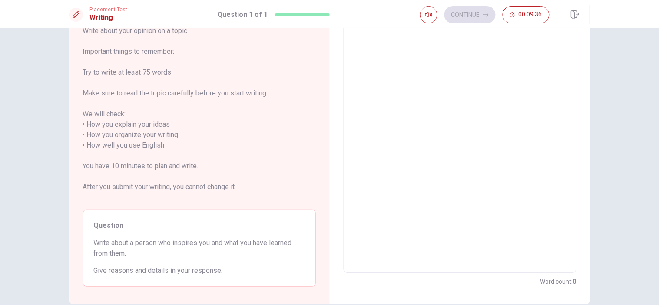
scroll to position [56, 0]
type textarea "m"
type textarea "x"
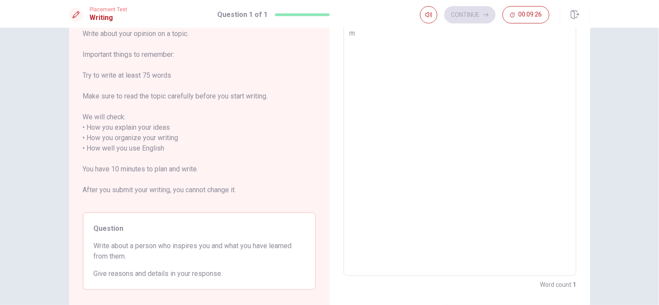
type textarea "my"
type textarea "x"
type textarea "my"
type textarea "x"
type textarea "my m"
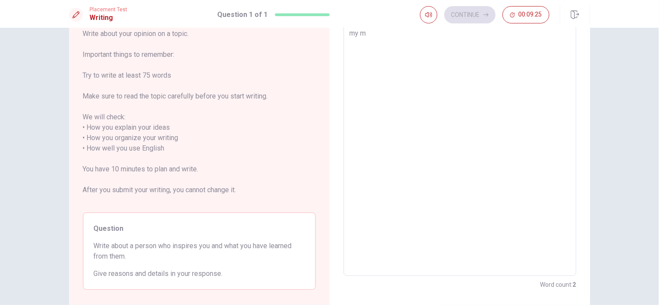
type textarea "x"
type textarea "my mo"
type textarea "x"
type textarea "my mom"
type textarea "x"
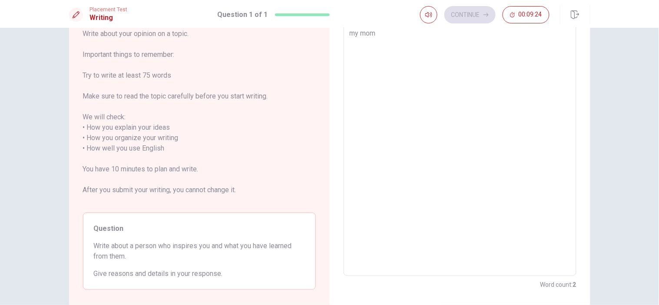
type textarea "my mom"
type textarea "x"
type textarea "my mom i"
type textarea "x"
type textarea "my mom in"
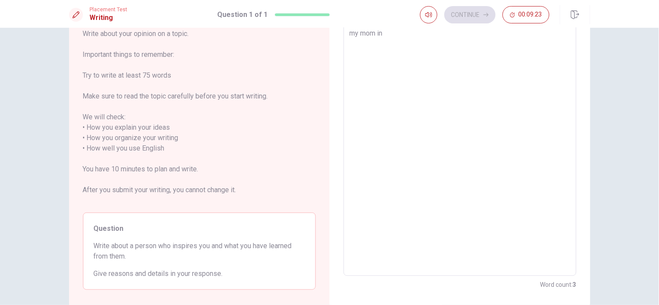
type textarea "x"
type textarea "my mom ins"
type textarea "x"
type textarea "my mom insp"
type textarea "x"
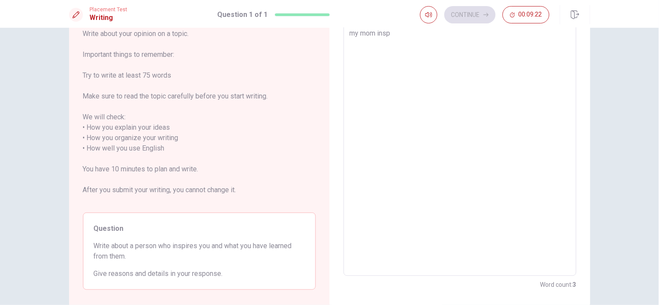
type textarea "my mom inspi"
type textarea "x"
type textarea "my mom inspir"
type textarea "x"
type textarea "my mom inspire"
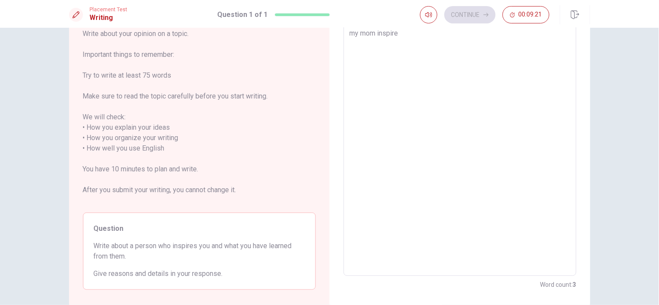
type textarea "x"
type textarea "my mom inspires"
type textarea "x"
type textarea "my mom inspires"
type textarea "x"
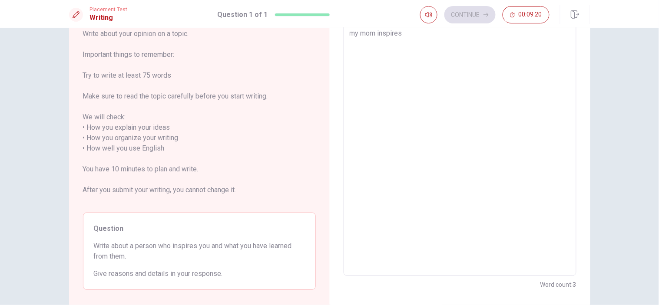
type textarea "my mom inspires m"
type textarea "x"
type textarea "my mom inspires me"
type textarea "x"
type textarea "my mom inspires me"
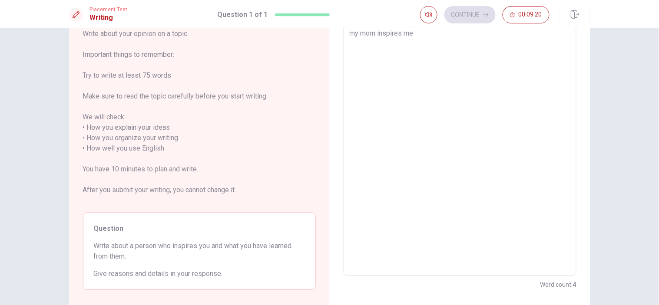
type textarea "x"
type textarea "my mom inspires me a"
type textarea "x"
type textarea "my mom inspires me a"
type textarea "x"
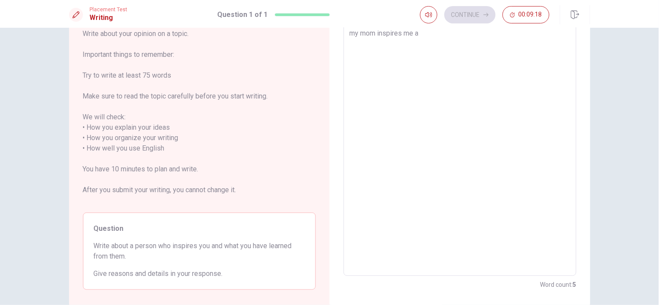
type textarea "my mom inspires me a l"
type textarea "x"
type textarea "my mom inspires me a lo"
type textarea "x"
type textarea "my mom inspires me a lot"
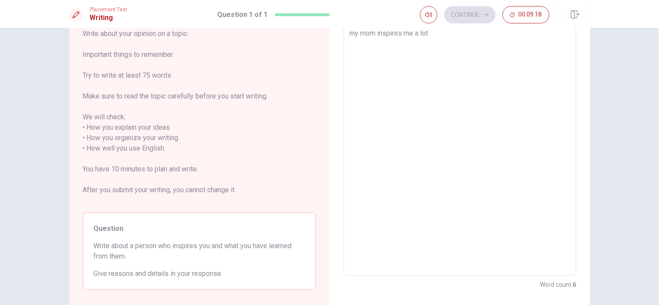
type textarea "x"
type textarea "my mom inspires me a lot"
type textarea "x"
type textarea "my mom inspires me a lot a"
type textarea "x"
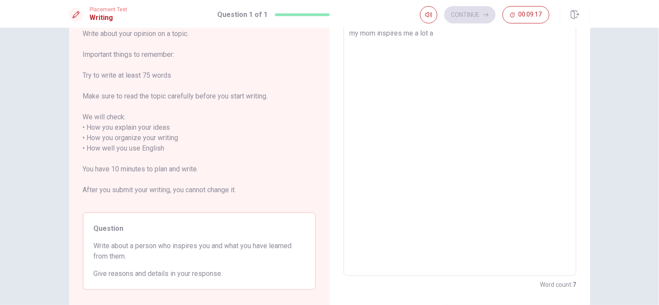
type textarea "my mom inspires me a lot al"
type textarea "x"
type textarea "my mom inspires me a lot all"
type textarea "x"
type textarea "my mom inspires me a lot all"
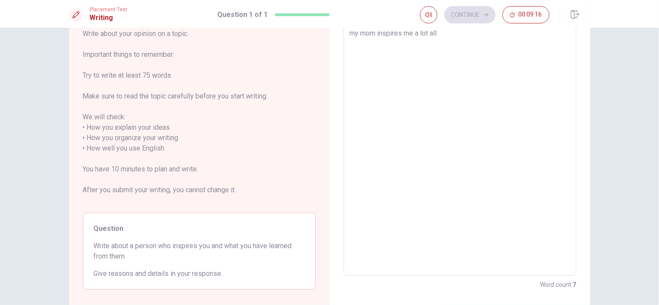
type textarea "x"
type textarea "my mom inspires me a lot all m"
type textarea "x"
type textarea "my mom inspires me a lot all my"
type textarea "x"
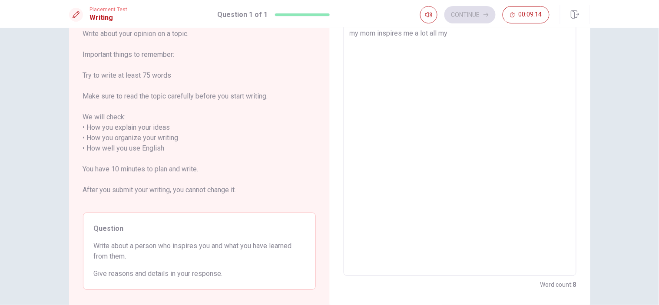
type textarea "my mom inspires me a lot all my"
type textarea "x"
type textarea "my mom inspires me a lot all my l"
type textarea "x"
type textarea "my mom inspires me a lot all my li"
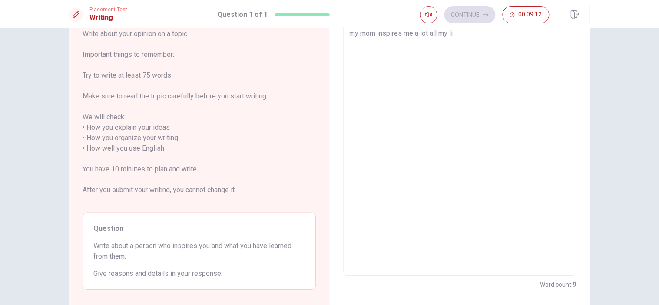
type textarea "x"
type textarea "my mom inspires me a lot all my lif"
type textarea "x"
type textarea "my mom inspires me a lot all my life"
type textarea "x"
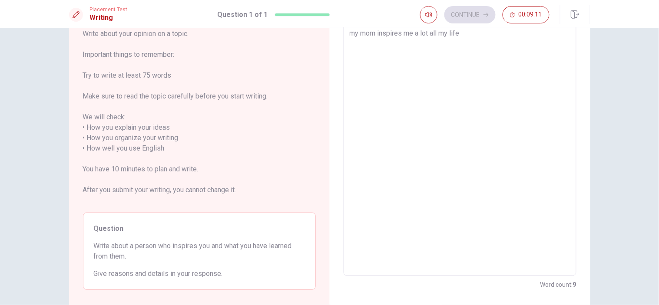
type textarea "my mom inspires me a lot all my life"
type textarea "x"
type textarea "my mom inspires me a lot all my life"
type textarea "x"
type textarea "my mom inspires me a lot all my life,"
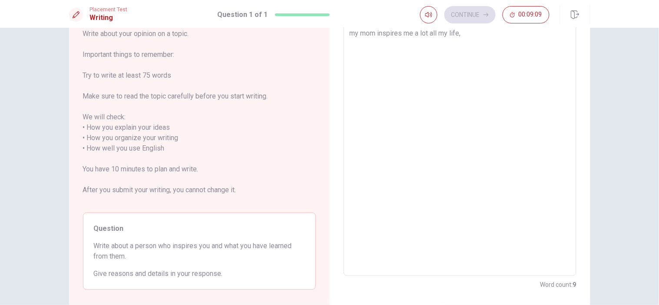
type textarea "x"
type textarea "my mom inspires me a lot all my life,"
type textarea "x"
type textarea "my mom inspires me a lot all my life, s"
type textarea "x"
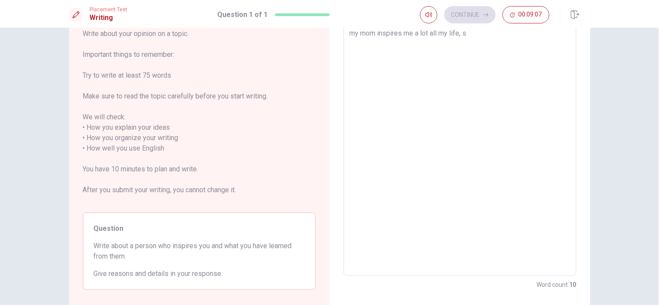
type textarea "my mom inspires me a lot all my life, sh"
type textarea "x"
type textarea "my mom inspires me a lot all my life, she"
type textarea "x"
type textarea "my mom inspires me a lot all my life, she"
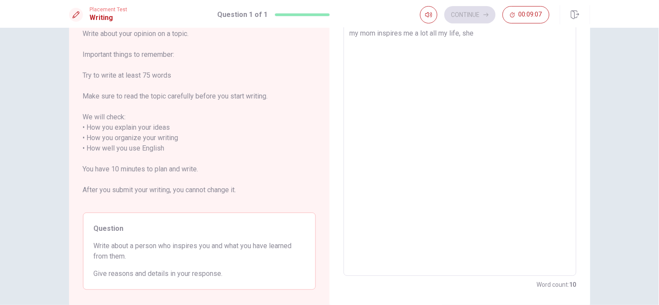
type textarea "x"
type textarea "my mom inspires me a lot all my life, she i"
type textarea "x"
type textarea "my mom inspires me a lot all my life, she is"
type textarea "x"
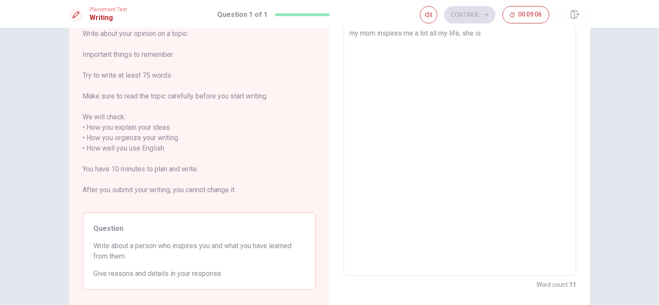
type textarea "my mom inspires me a lot all my life, she is"
type textarea "x"
type textarea "my mom inspires me a lot all my life, she is s"
type textarea "x"
type textarea "my mom inspires me a lot all my life, she is so"
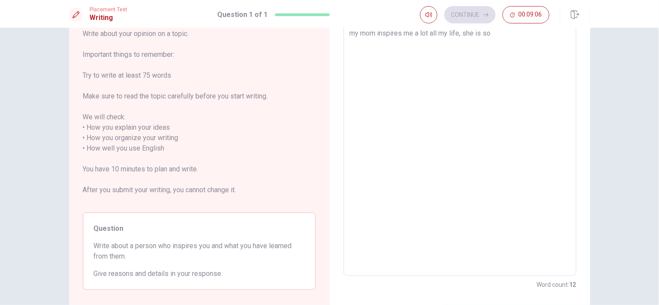
type textarea "x"
type textarea "my mom inspires me a lot all my life, she is so"
type textarea "x"
type textarea "my mom inspires me a lot all my life, she is so s"
type textarea "x"
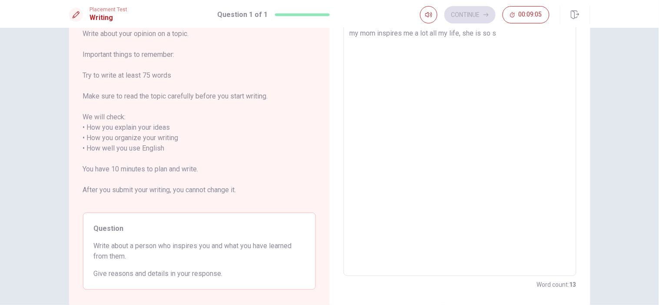
type textarea "my mom inspires me a lot all my life, she is so st"
type textarea "x"
type textarea "my mom inspires me a lot all my life, she is so str"
type textarea "x"
type textarea "my mom inspires me a lot all my life, she is so stro"
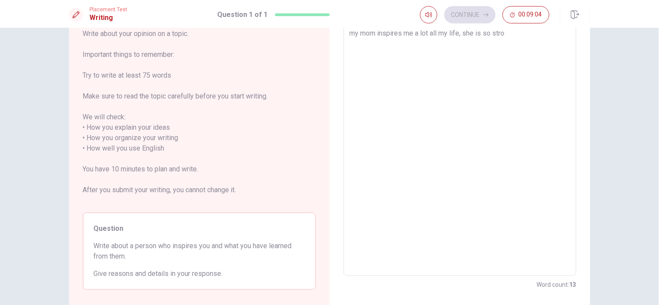
type textarea "x"
type textarea "my mom inspires me a lot all my life, she is so stron"
type textarea "x"
type textarea "my mom inspires me a lot all my life, she is so strong"
type textarea "x"
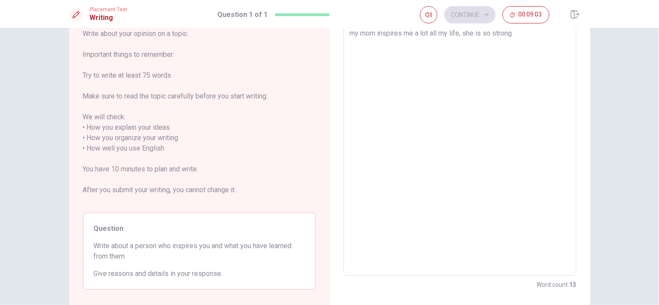
type textarea "my mom inspires me a lot all my life, she is so strong,"
type textarea "x"
type textarea "my mom inspires me a lot all my life, she is so strong,"
type textarea "x"
type textarea "my mom inspires me a lot all my life, she is so strong, s"
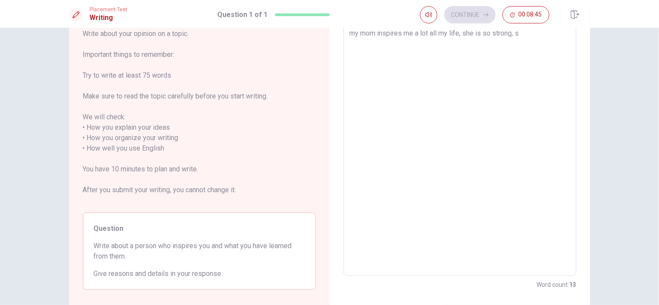
type textarea "x"
type textarea "my mom inspires me a lot all my life, she is so strong, sh"
type textarea "x"
type textarea "my mom inspires me a lot all my life, she is so strong, she"
type textarea "x"
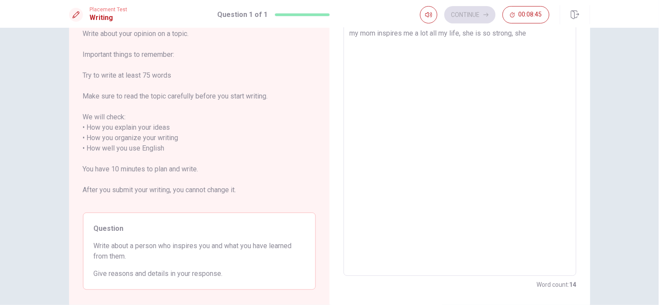
type textarea "my mom inspires me a lot all my life, she is so strong, she"
type textarea "x"
type textarea "my mom inspires me a lot all my life, she is so strong, she t"
type textarea "x"
type textarea "my mom inspires me a lot all my life, she is so strong, she to"
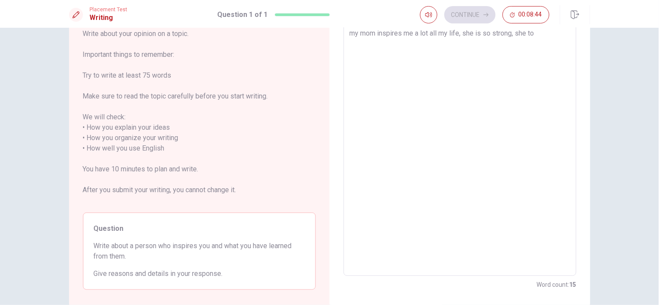
type textarea "x"
type textarea "my mom inspires me a lot all my life, she is so strong, she too"
type textarea "x"
type textarea "my mom inspires me a lot all my life, she is so strong, she took"
type textarea "x"
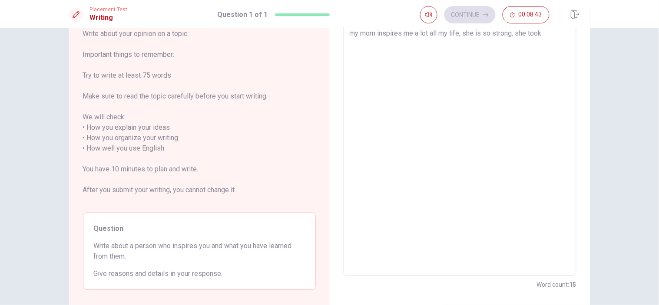
type textarea "my mom inspires me a lot all my life, she is so strong, she took"
type textarea "x"
type textarea "my mom inspires me a lot all my life, she is so strong, she took m"
type textarea "x"
type textarea "my mom inspires me a lot all my life, she is so strong, she took me"
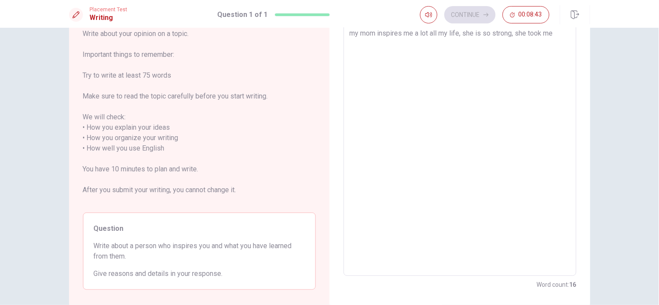
type textarea "x"
type textarea "my mom inspires me a lot all my life, she is so strong, she took me"
type textarea "x"
type textarea "my mom inspires me a lot all my life, she is so strong, she took me"
type textarea "x"
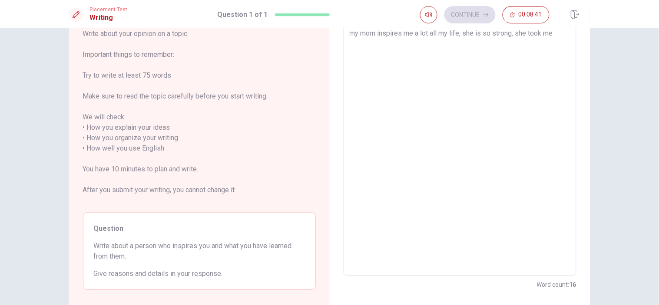
type textarea "my mom inspires me a lot all my life, she is so strong, she took m"
type textarea "x"
type textarea "my mom inspires me a lot all my life, she is so strong, she took"
type textarea "x"
type textarea "my mom inspires me a lot all my life, she is so strong, she took m"
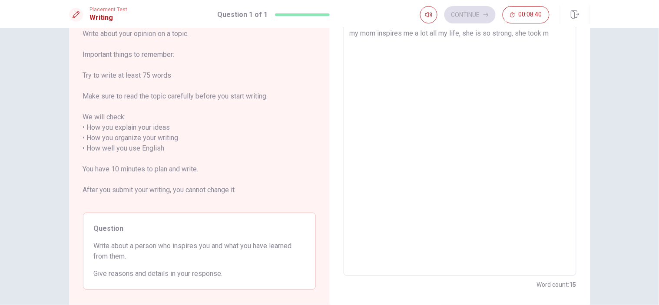
type textarea "x"
type textarea "my mom inspires me a lot all my life, she is so strong, she took my"
type textarea "x"
type textarea "my mom inspires me a lot all my life, she is so strong, she took my"
type textarea "x"
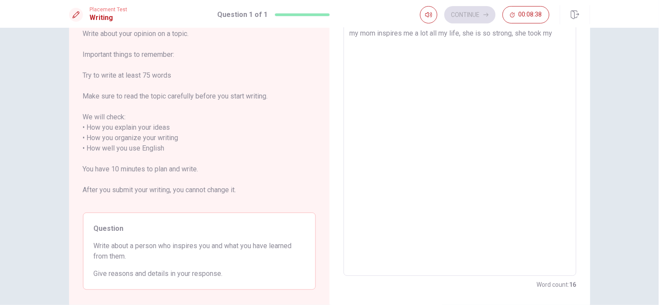
type textarea "my mom inspires me a lot all my life, she is so strong, she took my b"
type textarea "x"
type textarea "my mom inspires me a lot all my life, she is so strong, she took my br"
type textarea "x"
type textarea "my mom inspires me a lot all my life, she is so strong, she took my bro"
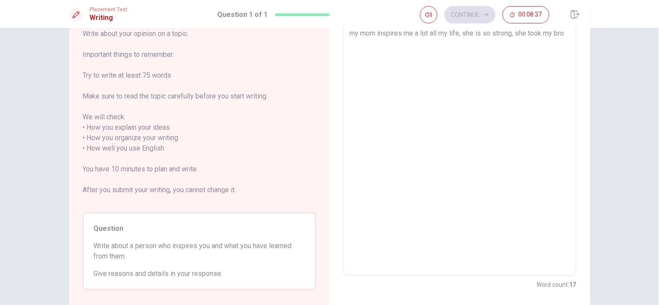
type textarea "x"
type textarea "my mom inspires me a lot all my life, she is so strong, she took my brot"
type textarea "x"
type textarea "my mom inspires me a lot all my life, she is so strong, she took my broth"
type textarea "x"
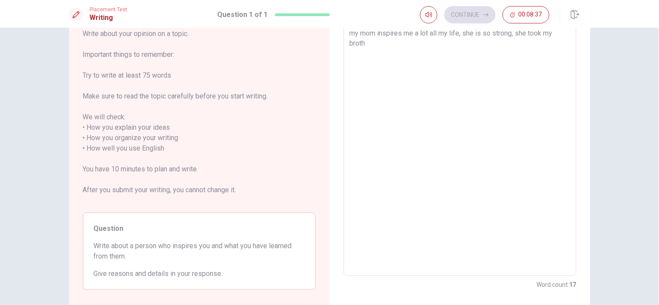
type textarea "my mom inspires me a lot all my life, she is so strong, she took my brothe"
type textarea "x"
type textarea "my mom inspires me a lot all my life, she is so strong, she took my brother"
type textarea "x"
type textarea "my mom inspires me a lot all my life, she is so strong, she took my brother"
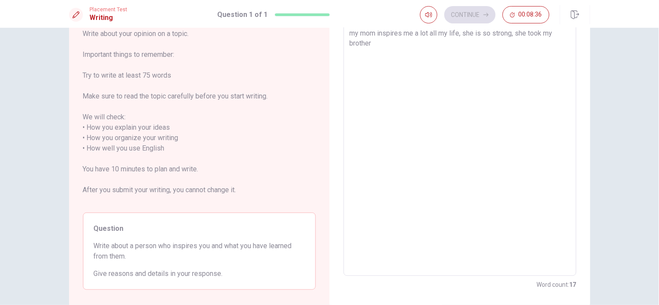
type textarea "x"
type textarea "my mom inspires me a lot all my life, she is so strong, she took my brother a"
type textarea "x"
type textarea "my mom inspires me a lot all my life, she is so strong, she took my brother an"
type textarea "x"
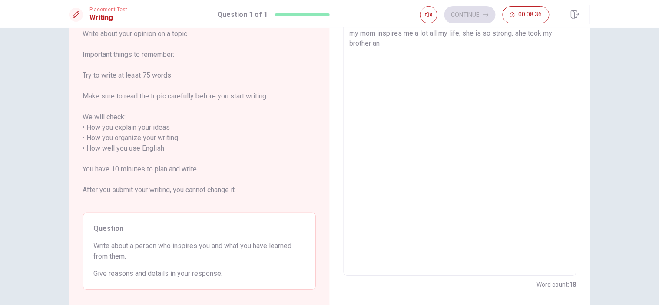
type textarea "my mom inspires me a lot all my life, she is so strong, she took my brother and"
type textarea "x"
type textarea "my mom inspires me a lot all my life, she is so strong, she took my brother and"
type textarea "x"
type textarea "my mom inspires me a lot all my life, she is so strong, she took my brother and…"
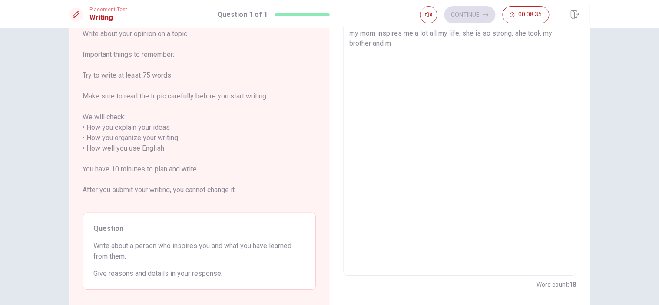
type textarea "x"
type textarea "my mom inspires me a lot all my life, she is so strong, she took my brother and…"
type textarea "x"
type textarea "my mom inspires me a lot all my life, she is so strong, she took my brother and…"
type textarea "x"
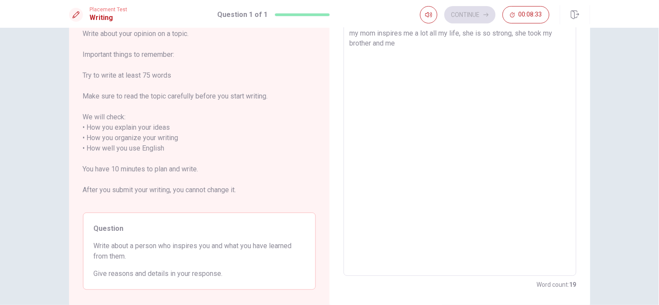
type textarea "my mom inspires me a lot all my life, she is so strong, she took my brother and…"
type textarea "x"
type textarea "my mom inspires me a lot all my life, she is so strong, she took my brother and…"
type textarea "x"
type textarea "my mom inspires me a lot all my life, she is so strong, she took my brother and…"
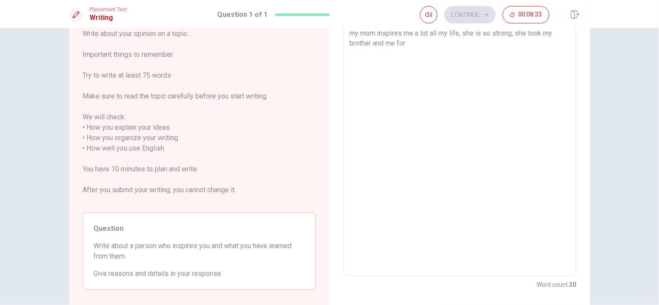
type textarea "x"
type textarea "my mom inspires me a lot all my life, she is so strong, she took my brother and…"
type textarea "x"
type textarea "my mom inspires me a lot all my life, she is so strong, she took my brother and…"
type textarea "x"
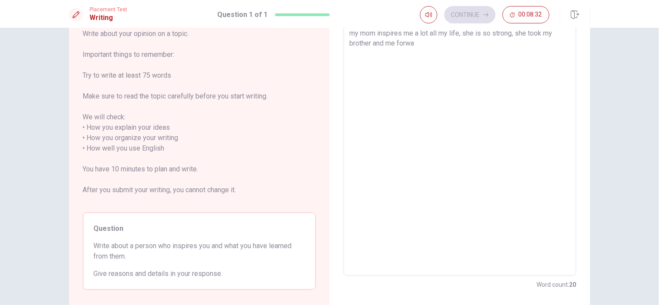
type textarea "my mom inspires me a lot all my life, she is so strong, she took my brother and…"
type textarea "x"
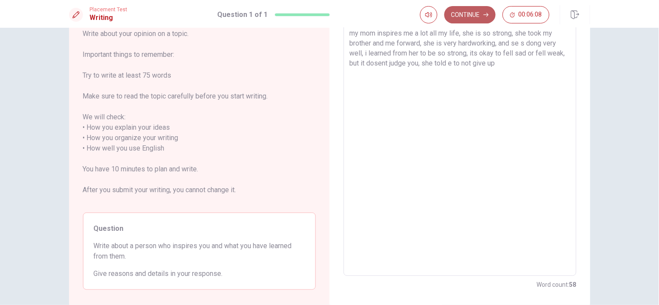
click at [464, 11] on button "Continue" at bounding box center [469, 14] width 51 height 17
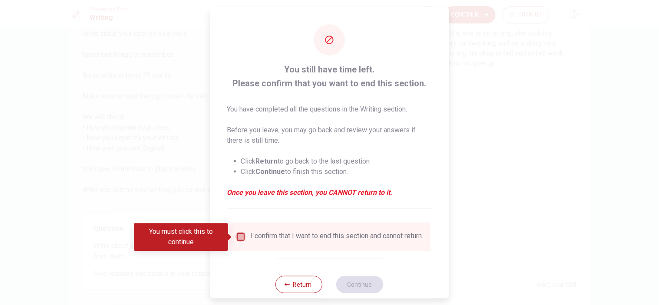
click at [239, 239] on input "You must click this to continue" at bounding box center [240, 237] width 10 height 10
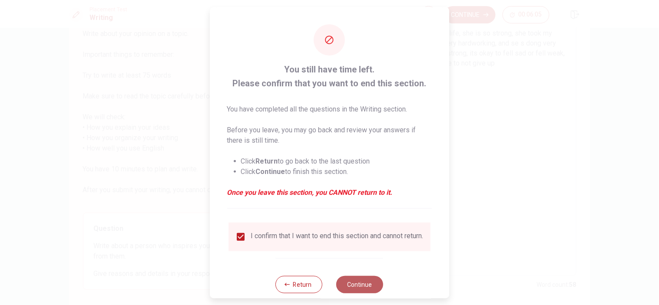
click at [350, 275] on button "Continue" at bounding box center [360, 284] width 47 height 17
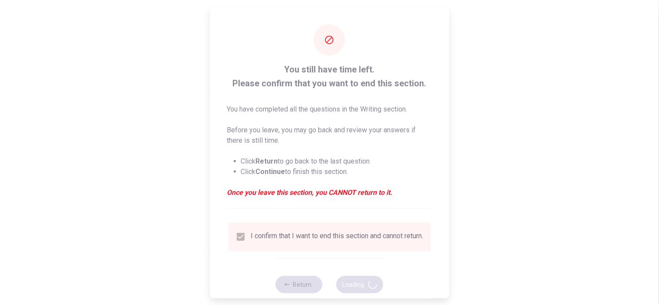
scroll to position [0, 0]
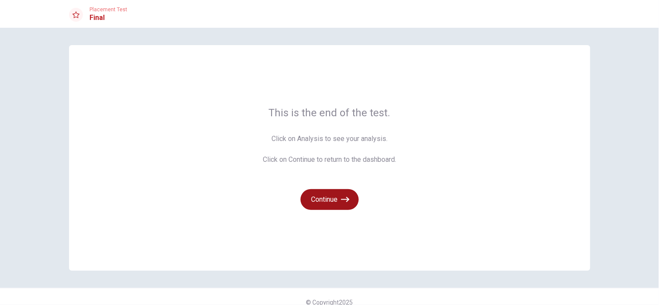
click at [344, 206] on button "Continue" at bounding box center [330, 199] width 58 height 21
